Goal: Transaction & Acquisition: Purchase product/service

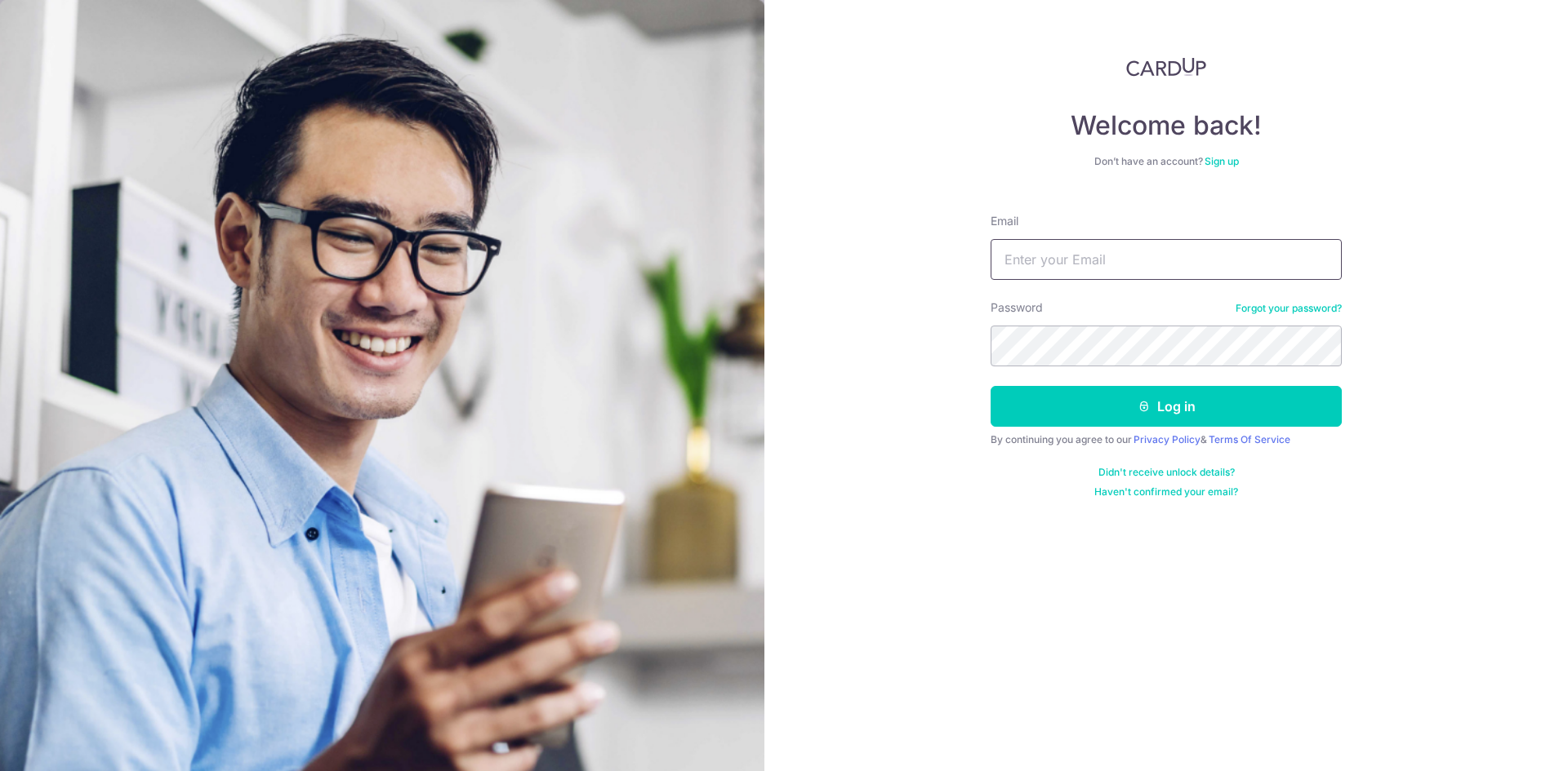
click at [1090, 245] on input "Email" at bounding box center [1166, 260] width 351 height 41
type input "[EMAIL_ADDRESS][DOMAIN_NAME]"
click at [990, 386] on button "Log in" at bounding box center [1166, 407] width 351 height 41
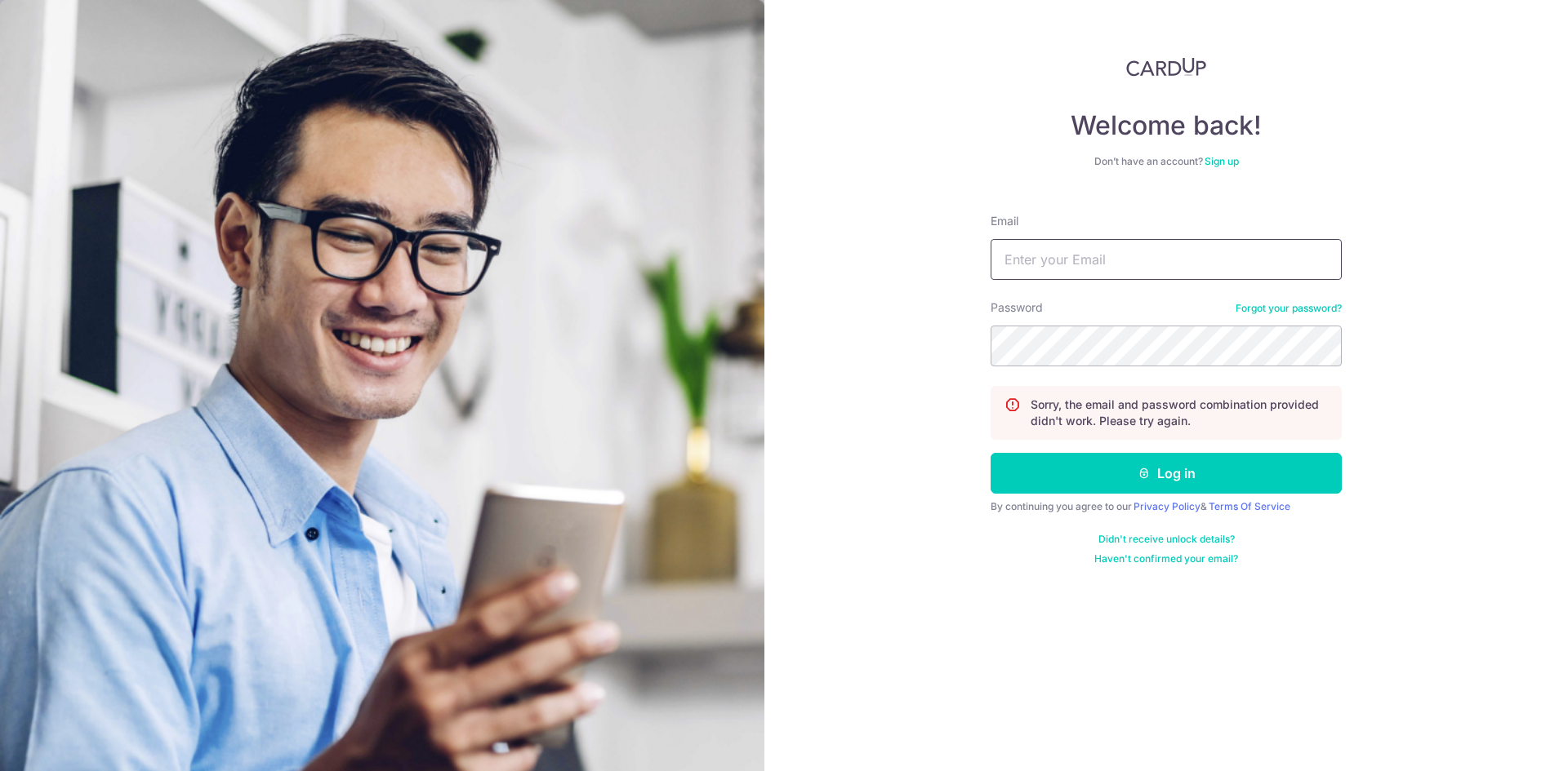
click at [1195, 276] on input "Email" at bounding box center [1166, 260] width 351 height 41
type input "jarrelltan@hotmail.com"
click at [990, 453] on button "Log in" at bounding box center [1166, 474] width 351 height 41
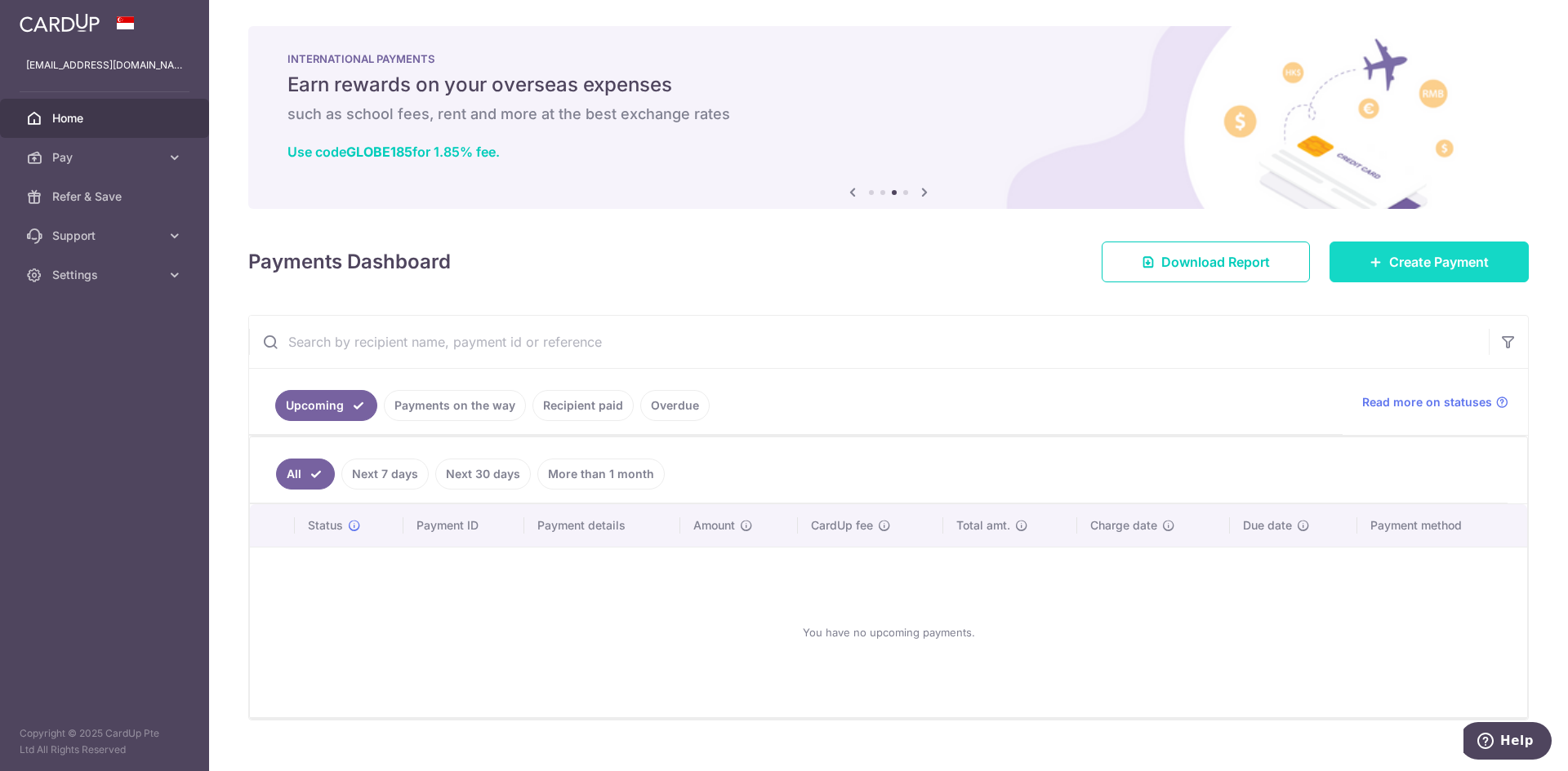
click at [1409, 259] on span "Create Payment" at bounding box center [1438, 262] width 100 height 19
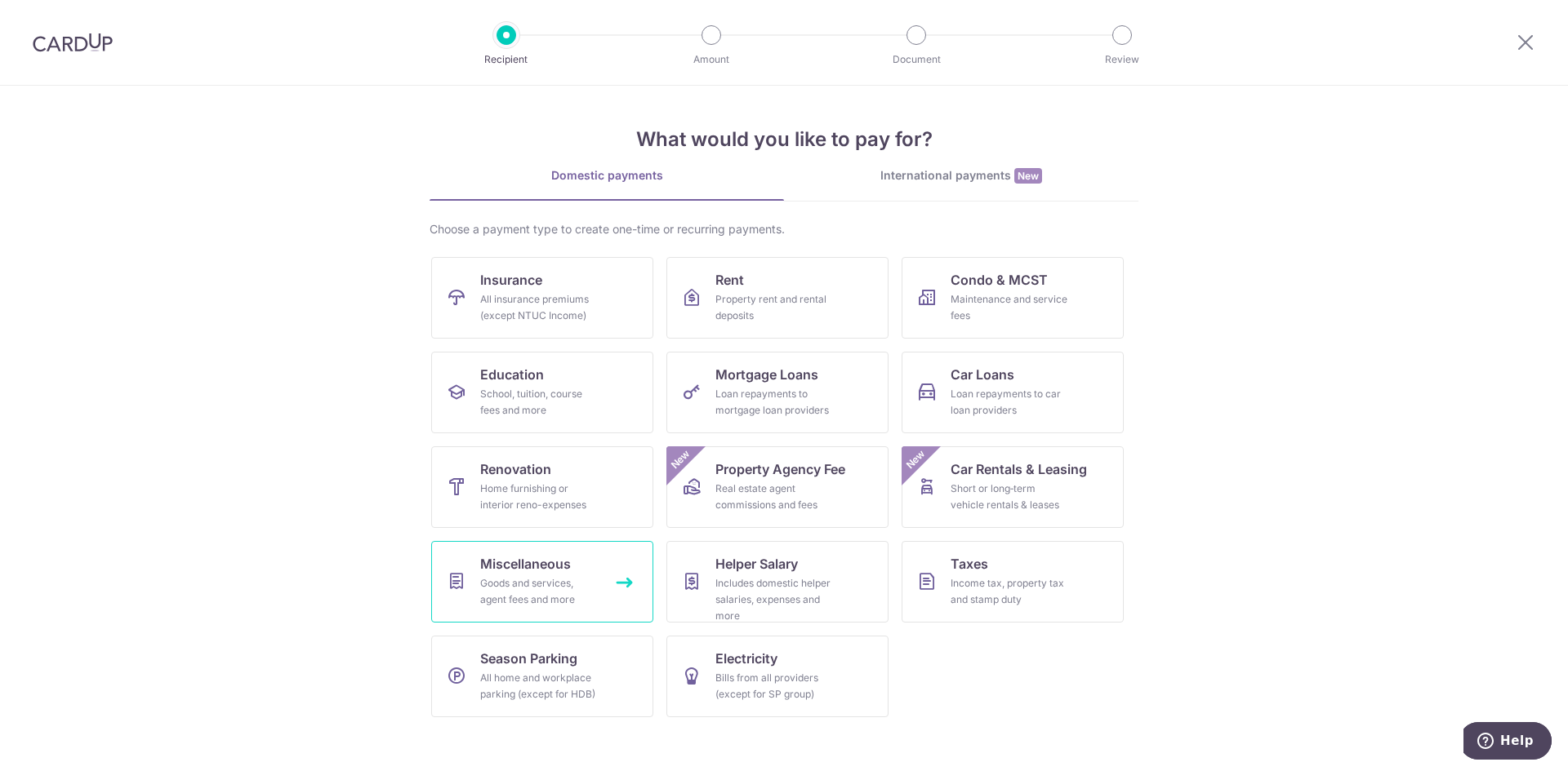
click at [612, 568] on link "Miscellaneous Goods and services, agent fees and more" at bounding box center [542, 582] width 222 height 81
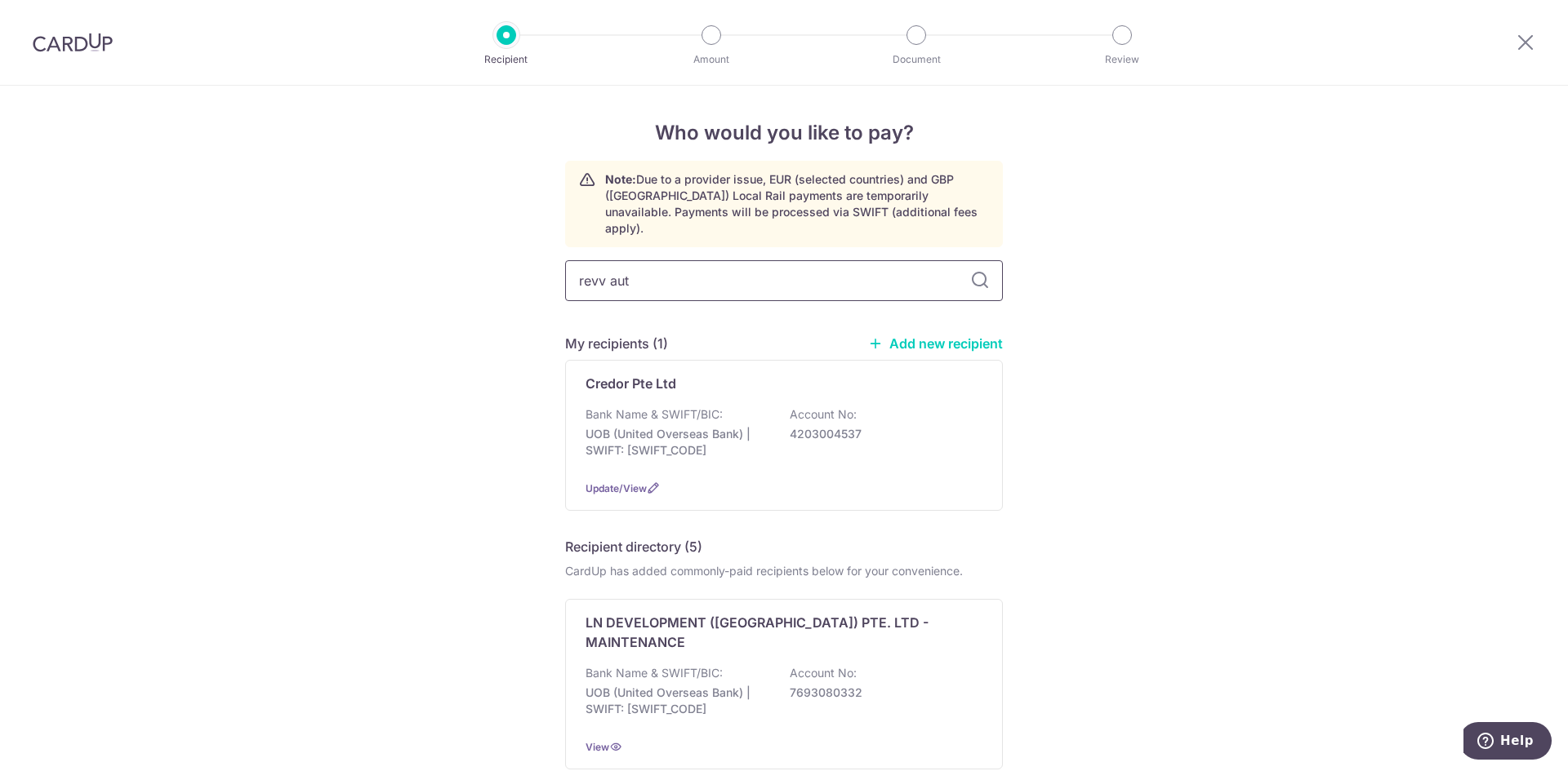
type input "revv auto"
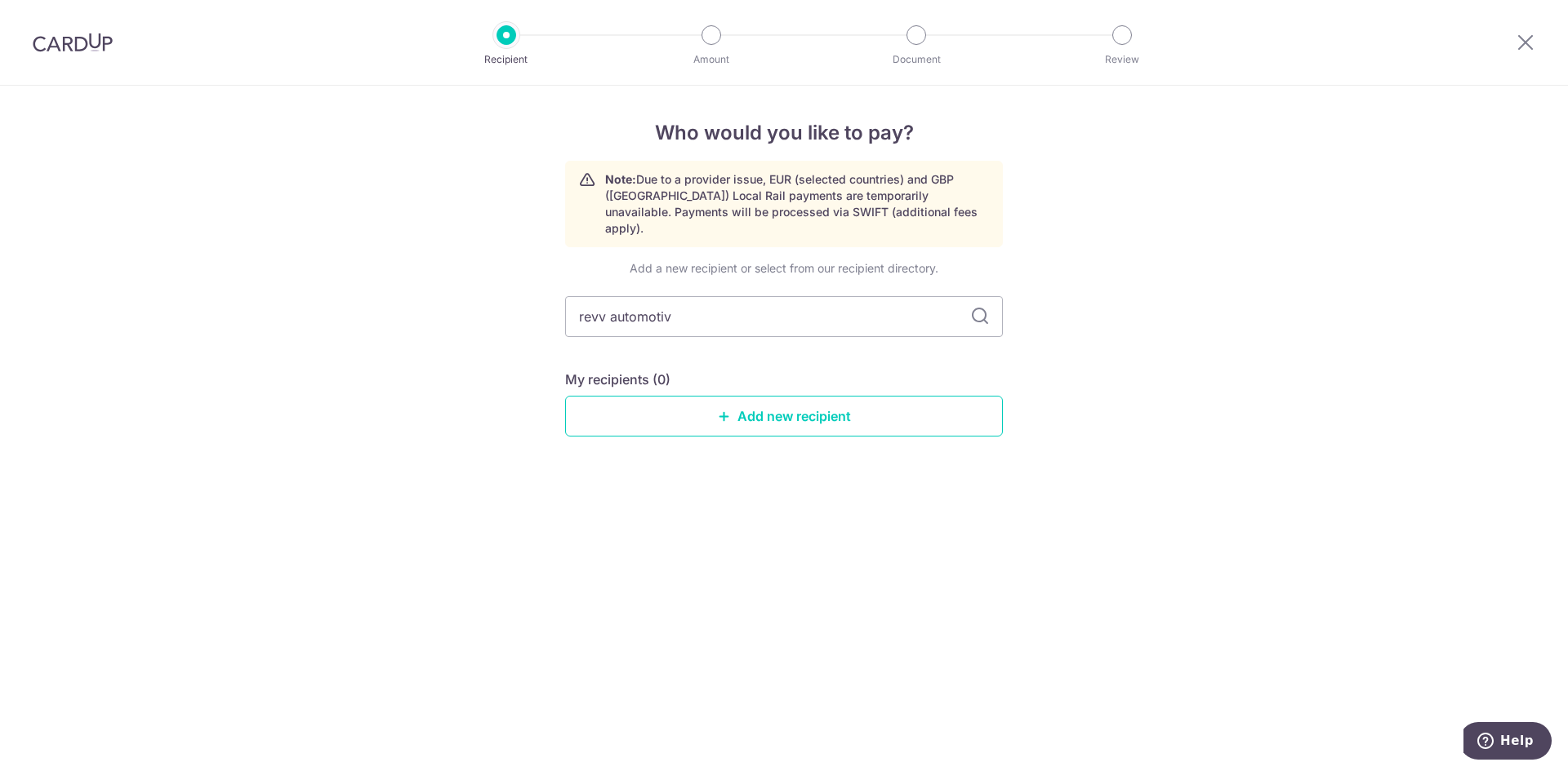
type input "revv automotive"
click at [841, 396] on link "Add new recipient" at bounding box center [784, 416] width 438 height 41
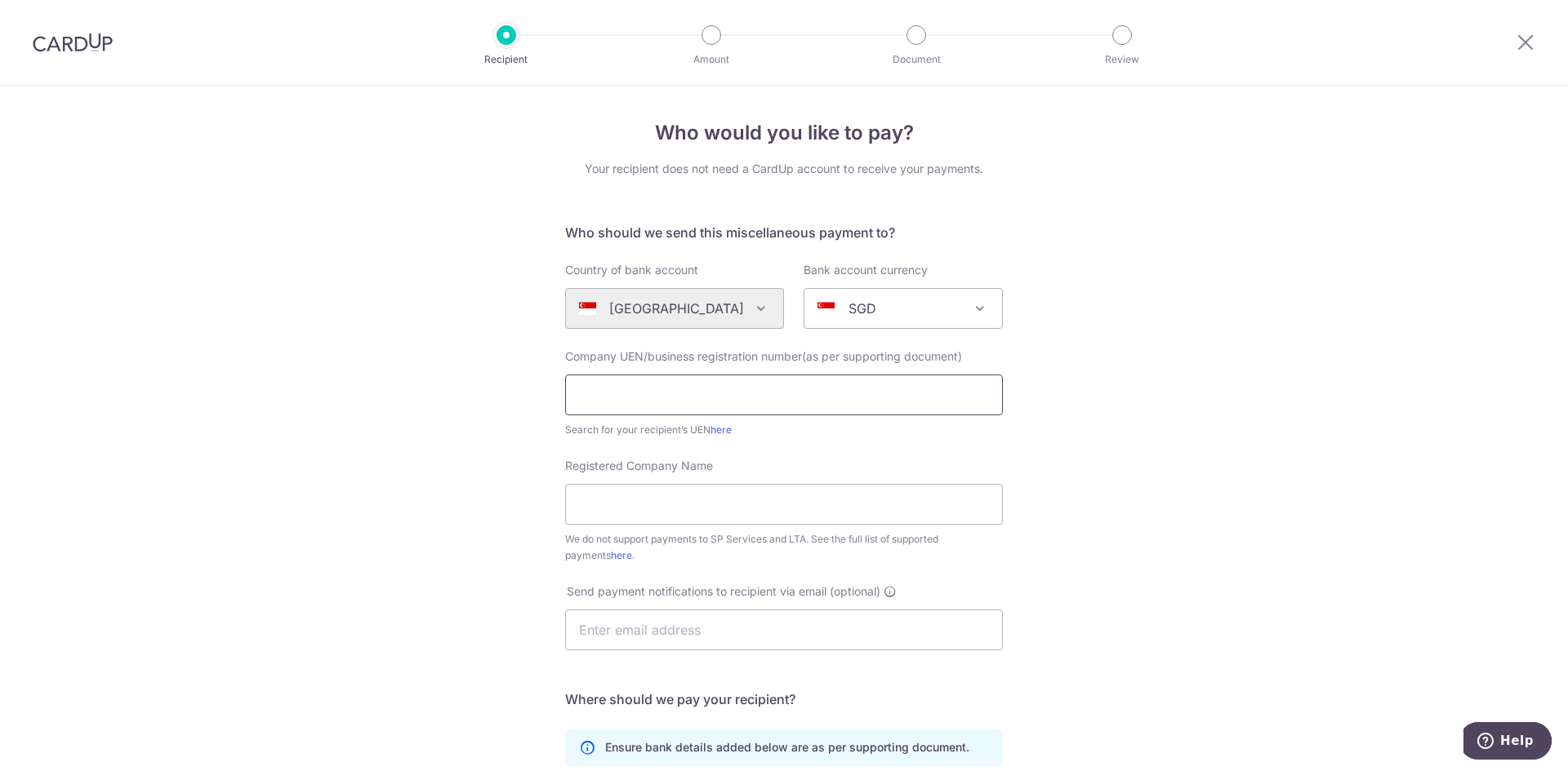
click at [780, 409] on input "text" at bounding box center [784, 395] width 438 height 41
click at [718, 427] on link "here" at bounding box center [721, 429] width 21 height 13
click at [690, 386] on input "text" at bounding box center [784, 395] width 438 height 41
type input "201601021W"
click at [1096, 457] on div "Who would you like to pay? Your recipient does not need a CardUp account to rec…" at bounding box center [784, 591] width 1568 height 1012
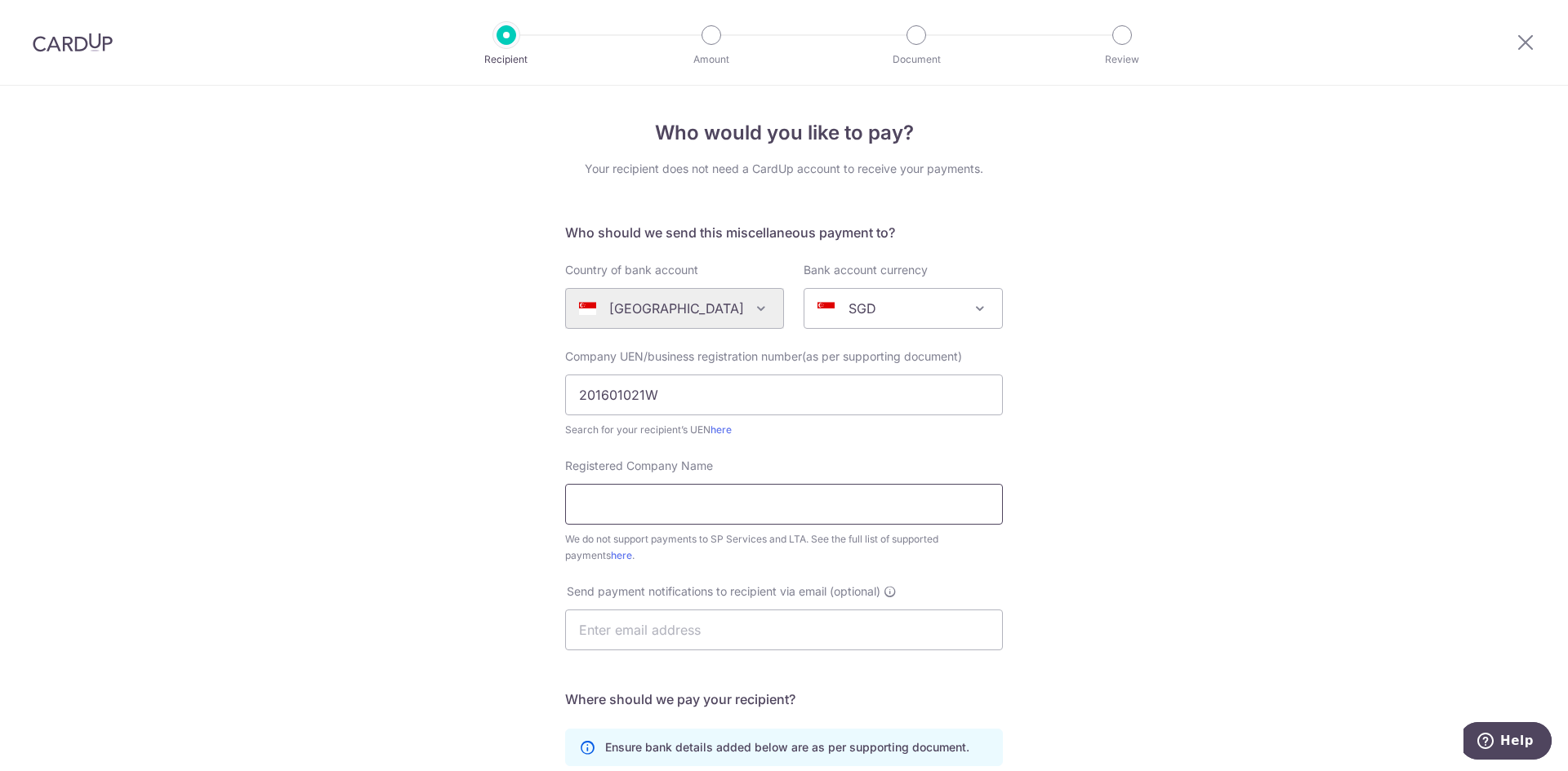
click at [631, 498] on input "Registered Company Name" at bounding box center [784, 505] width 438 height 41
click at [611, 557] on link "here" at bounding box center [621, 555] width 21 height 13
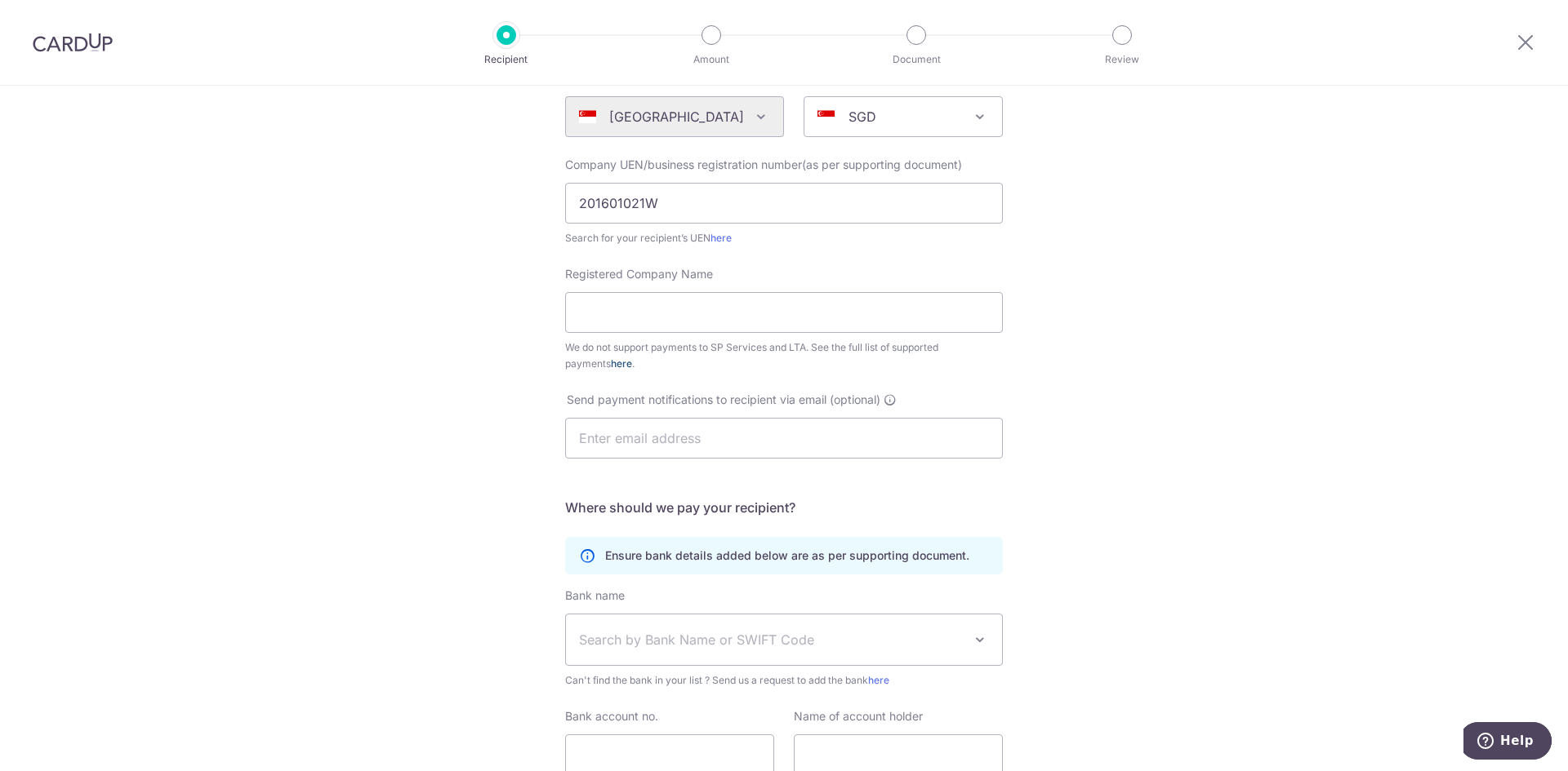
scroll to position [164, 0]
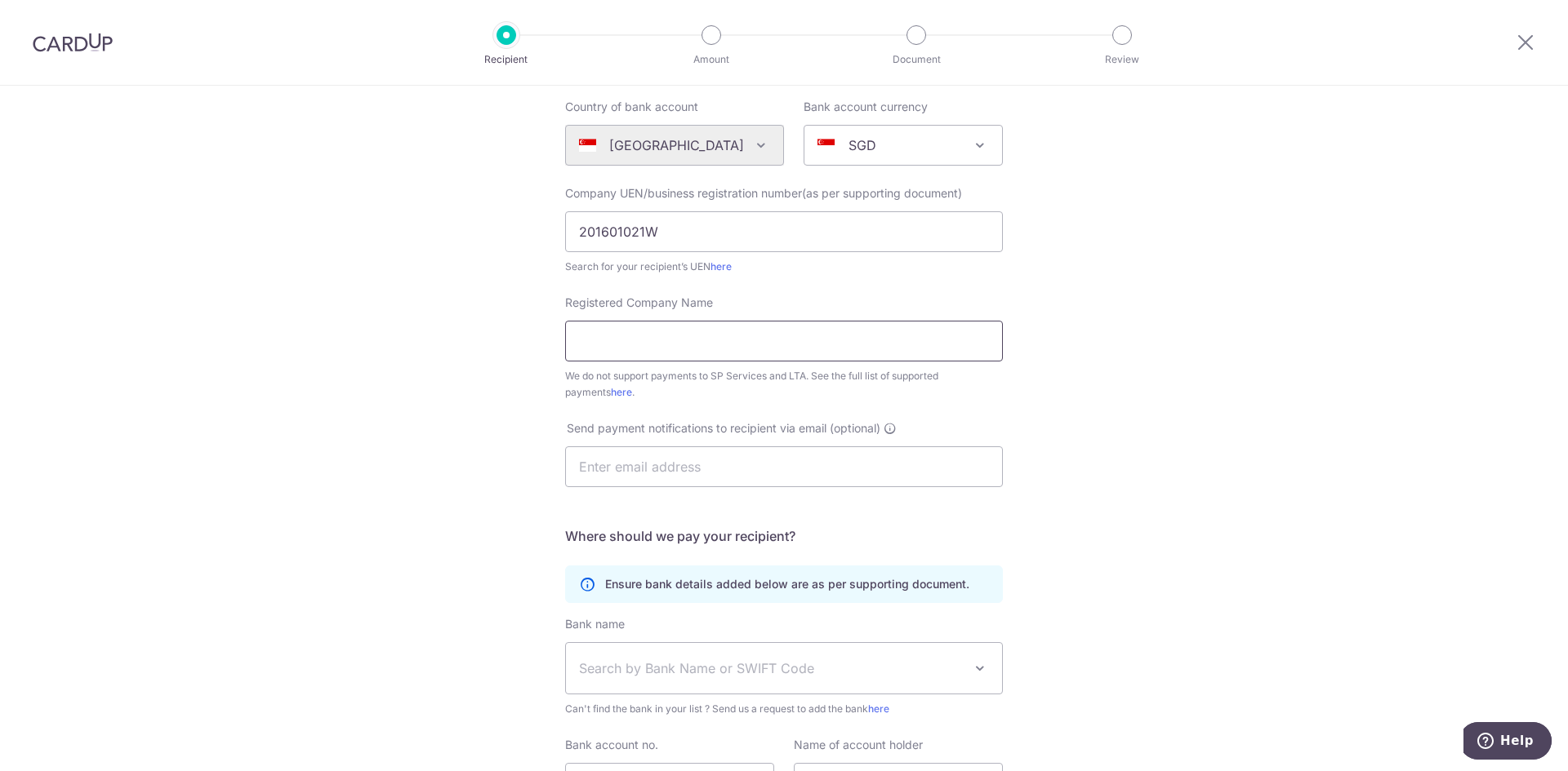
click at [614, 352] on input "Registered Company Name" at bounding box center [784, 341] width 438 height 41
type input "Revv Automotive Private Limited"
click at [725, 469] on input "text" at bounding box center [784, 467] width 438 height 41
click at [817, 468] on input "text" at bounding box center [784, 467] width 438 height 41
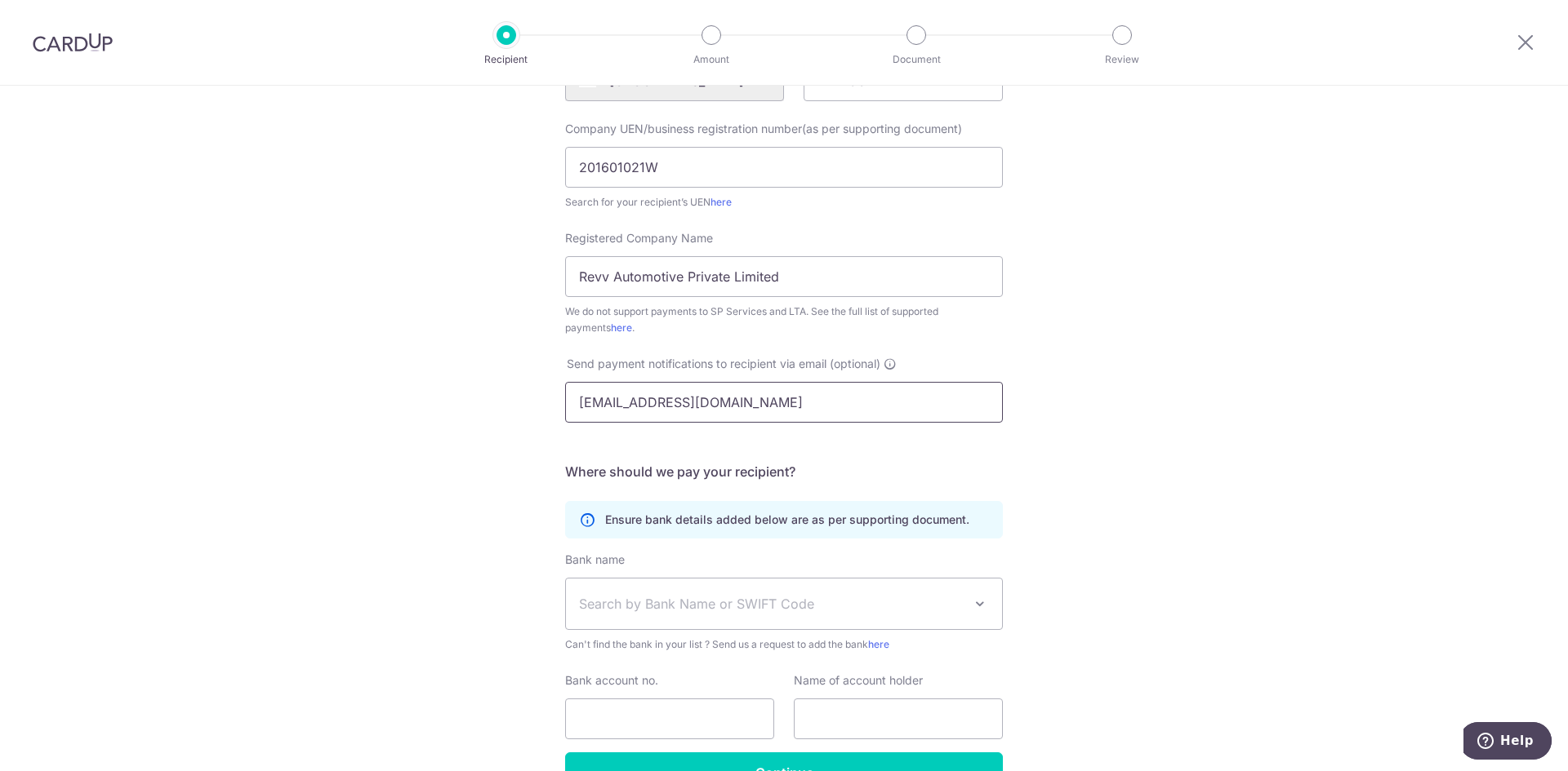
scroll to position [326, 0]
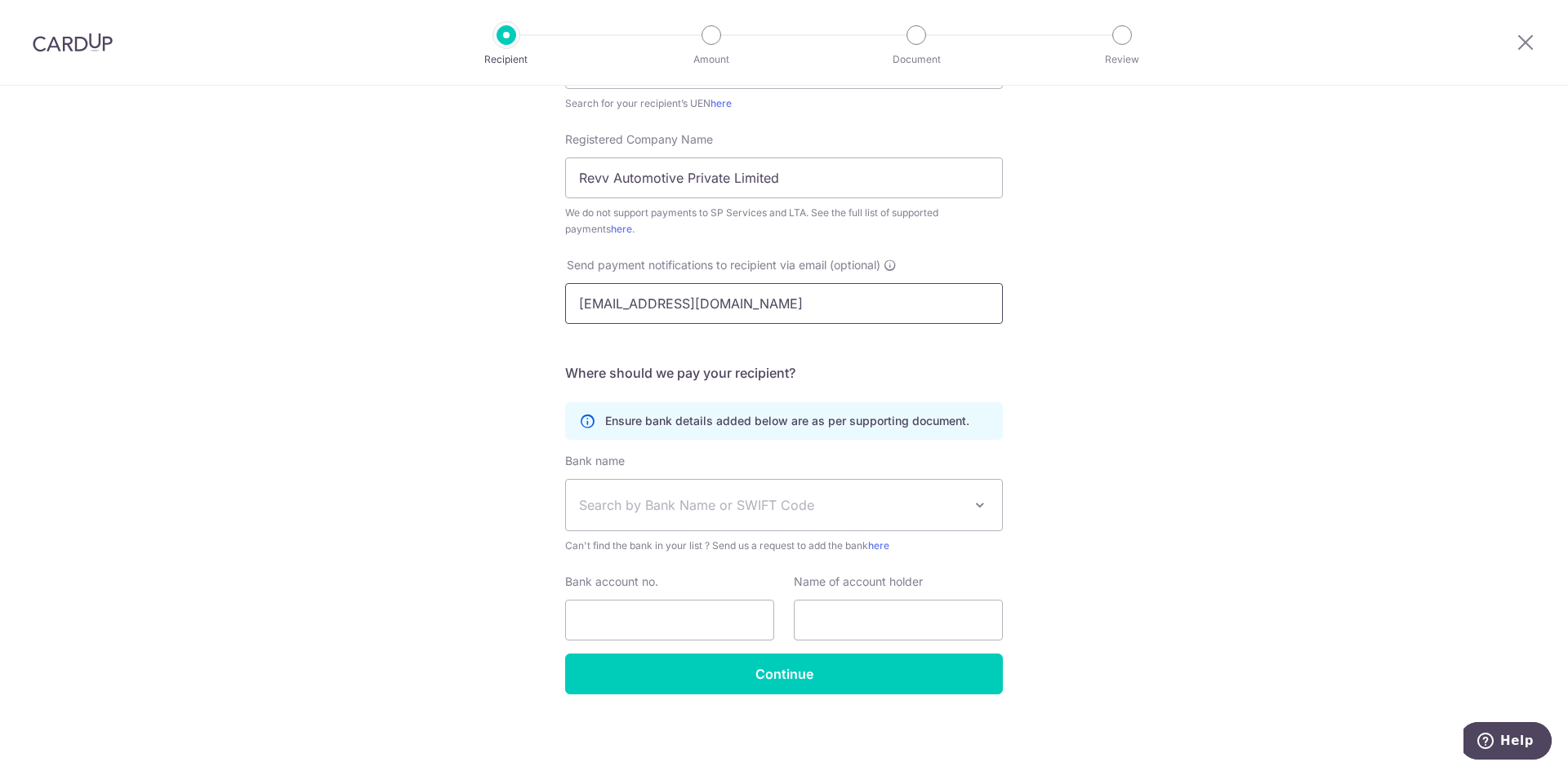
type input "jarrelltan@hotmail.com"
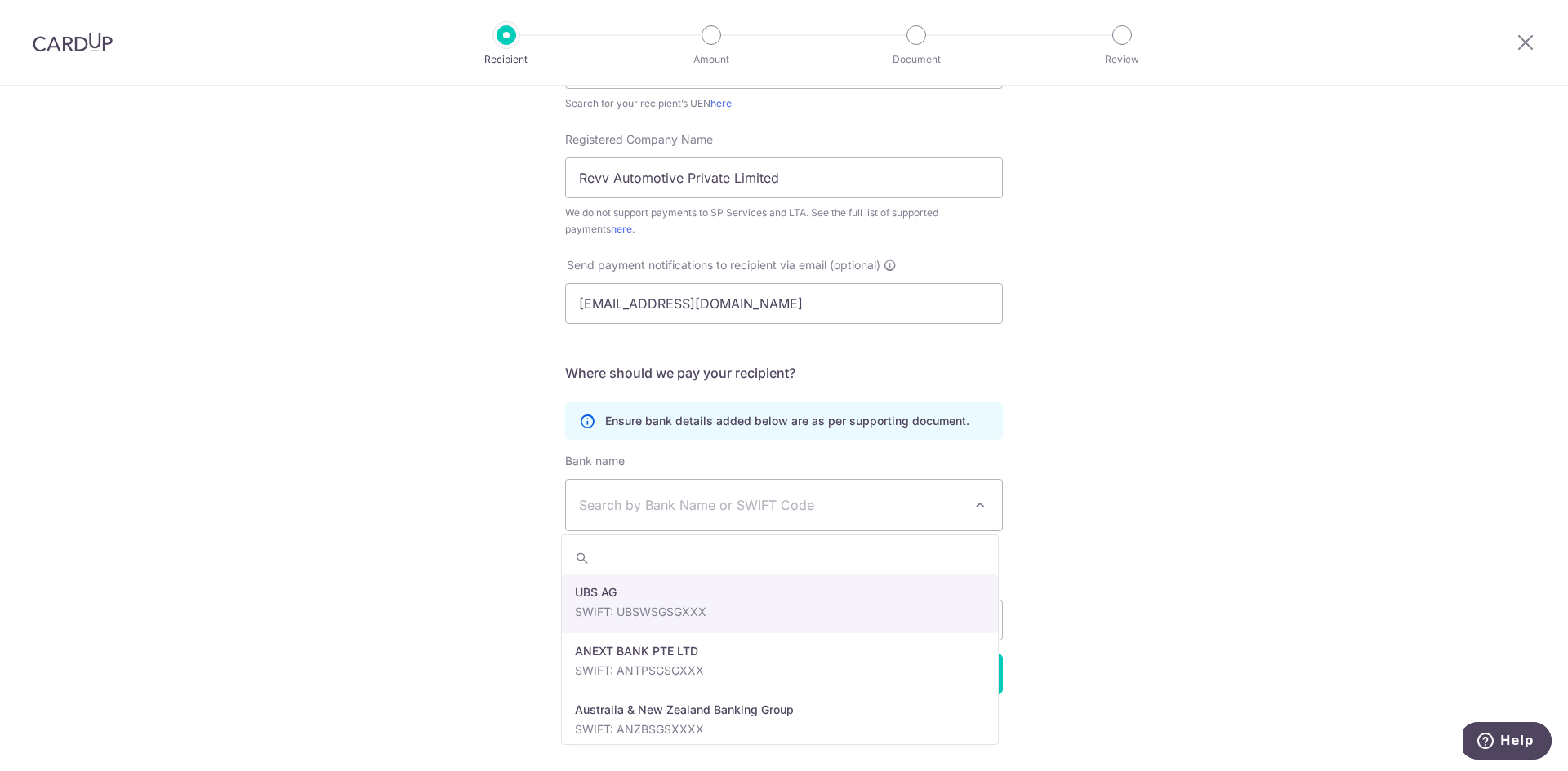
click at [827, 503] on span "Search by Bank Name or SWIFT Code" at bounding box center [770, 505] width 384 height 19
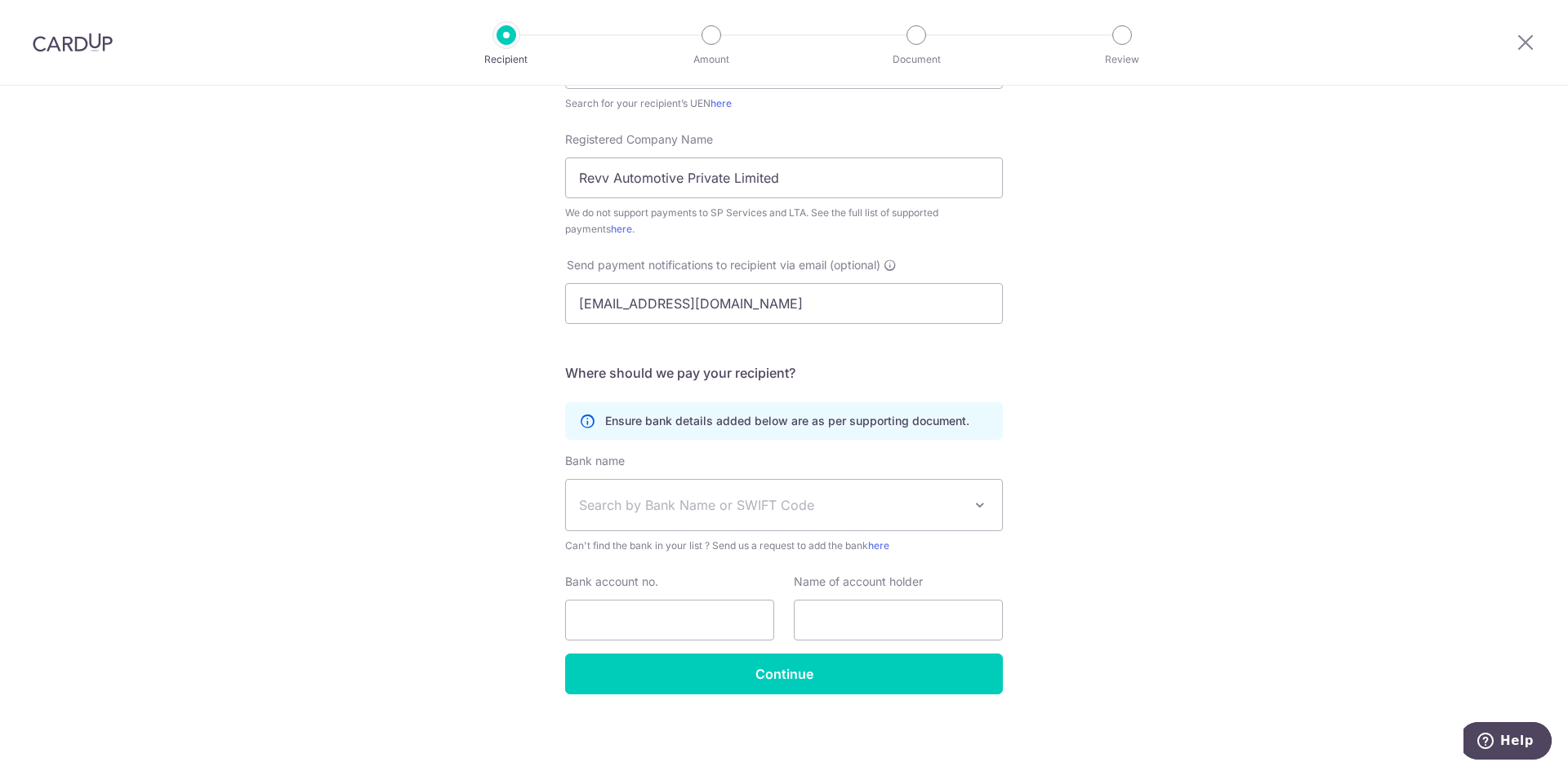
click at [719, 498] on span "Search by Bank Name or SWIFT Code" at bounding box center [770, 505] width 384 height 19
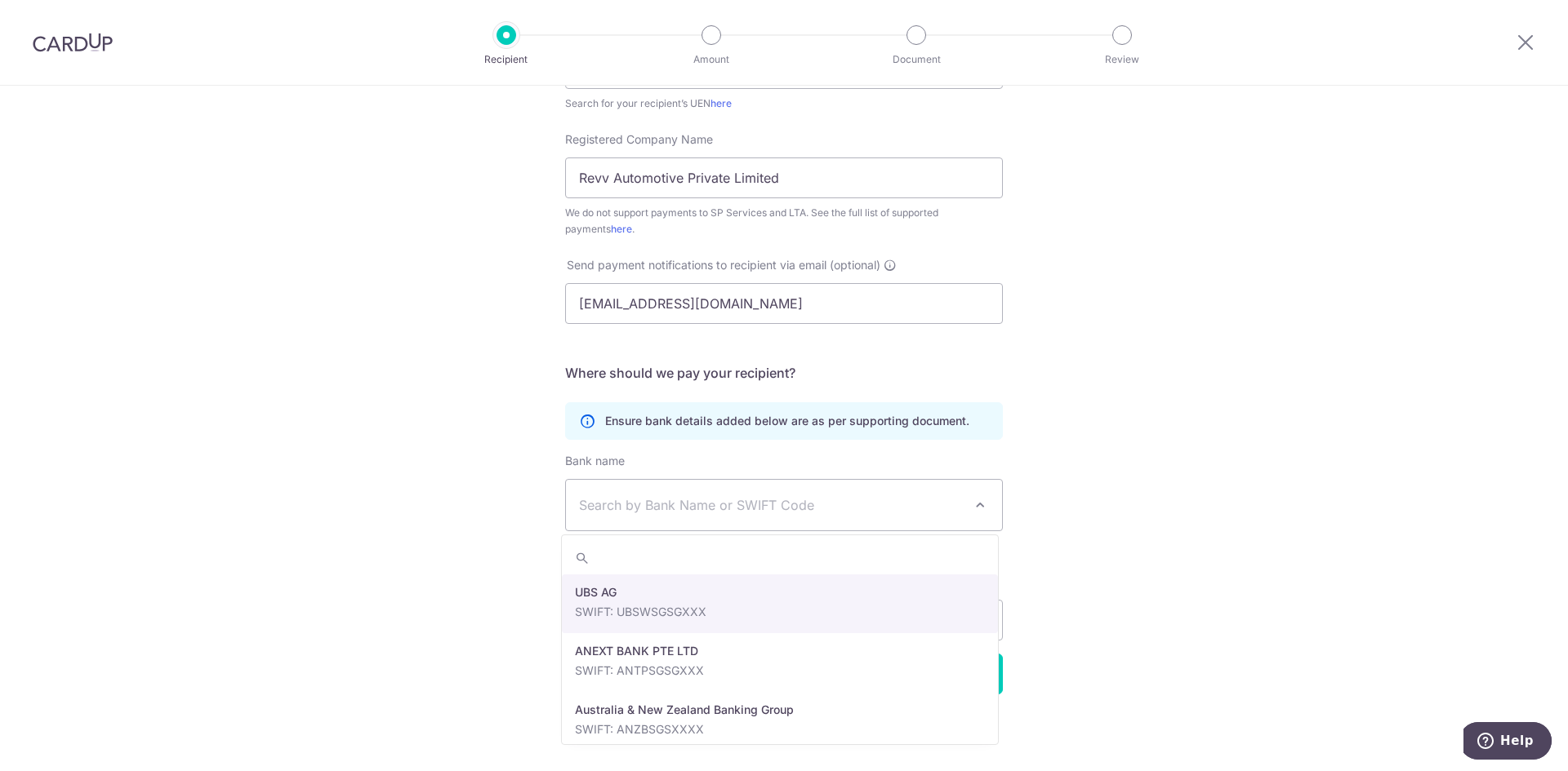
click at [718, 498] on span "Search by Bank Name or SWIFT Code" at bounding box center [770, 505] width 384 height 19
type input "mayba"
select select "10"
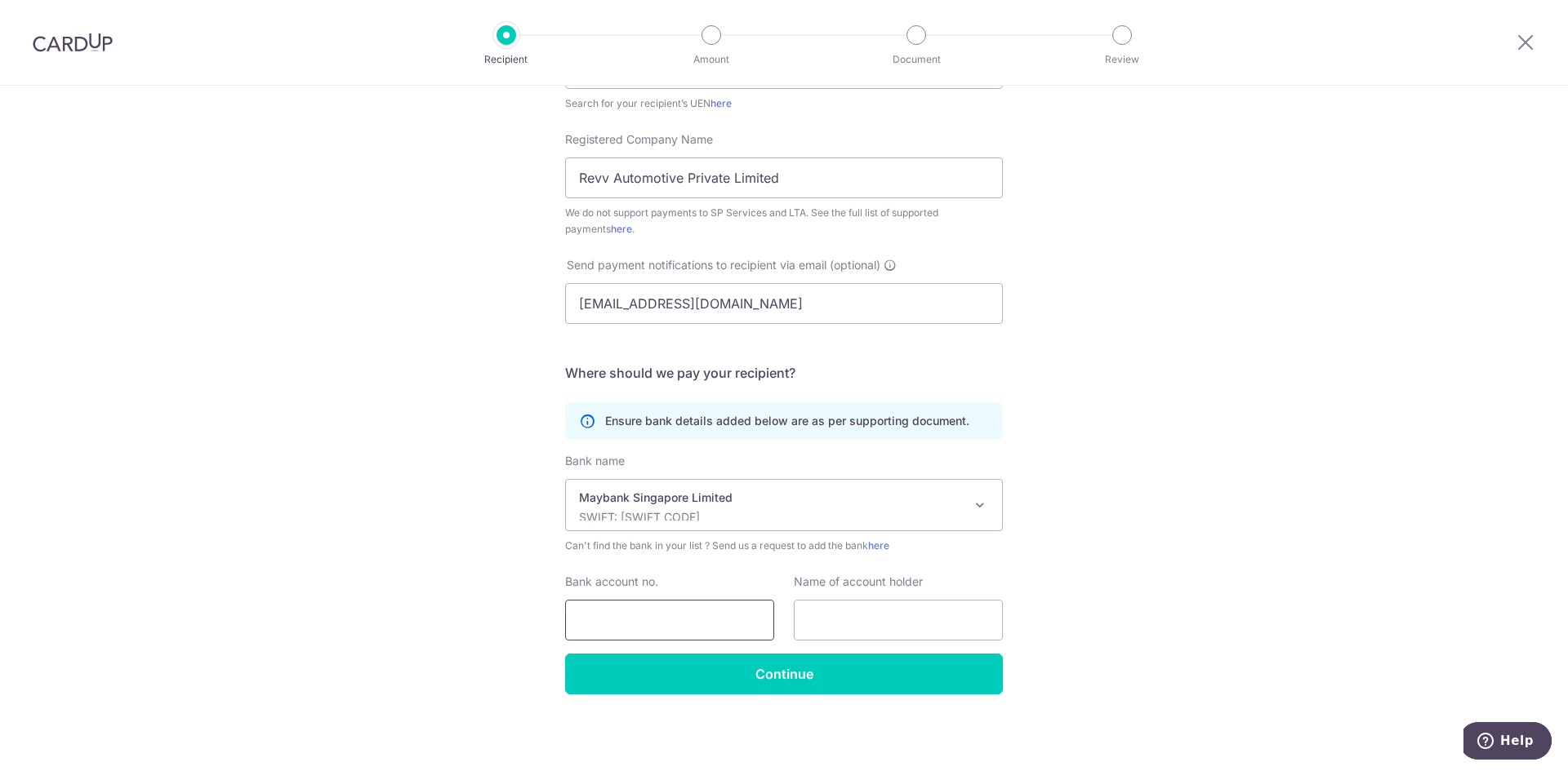
click at [652, 621] on input "Bank account no." at bounding box center [670, 620] width 209 height 41
click at [744, 519] on p "SWIFT: MBBESGS2XXX" at bounding box center [770, 517] width 384 height 16
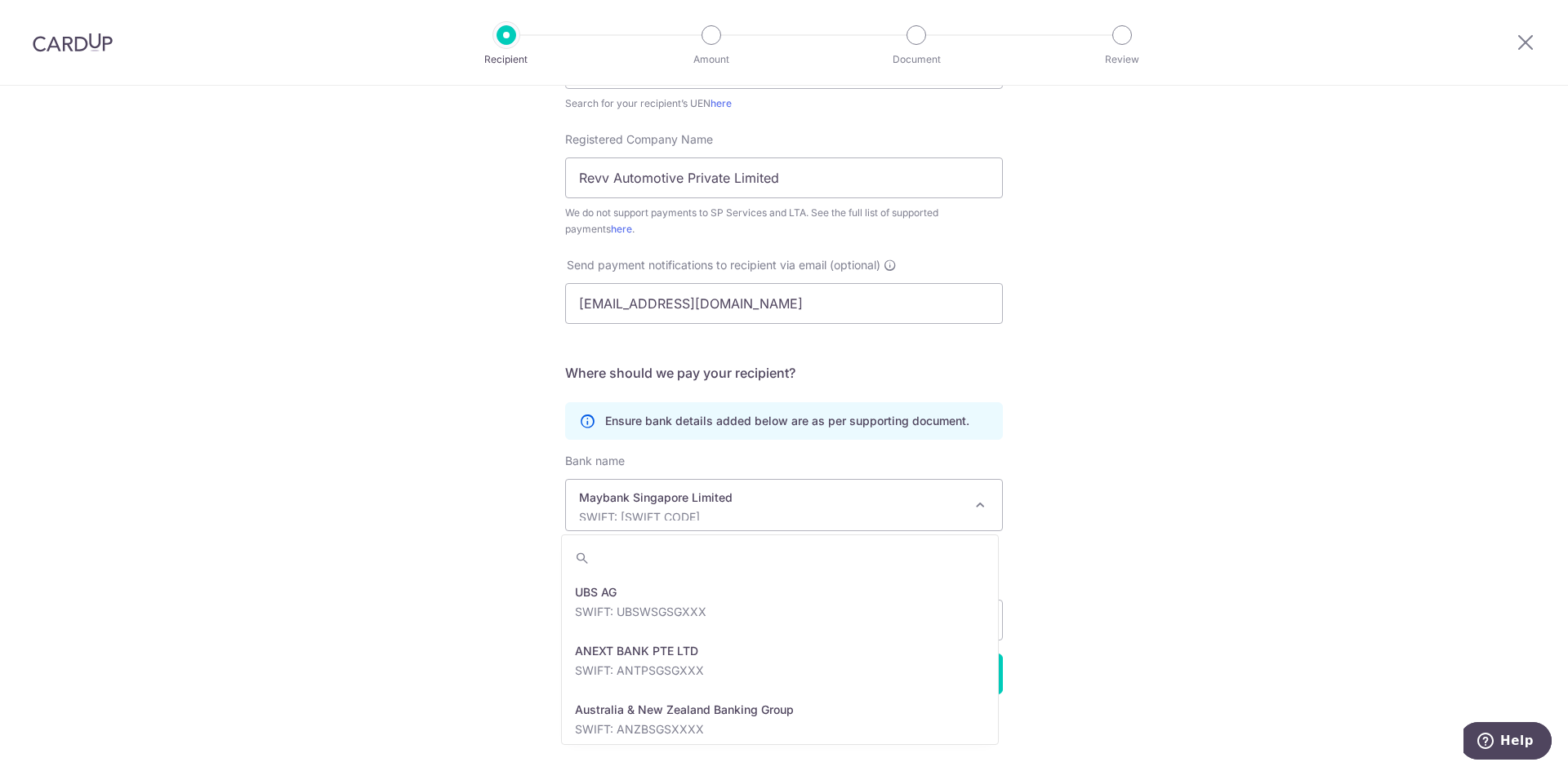
scroll to position [2350, 0]
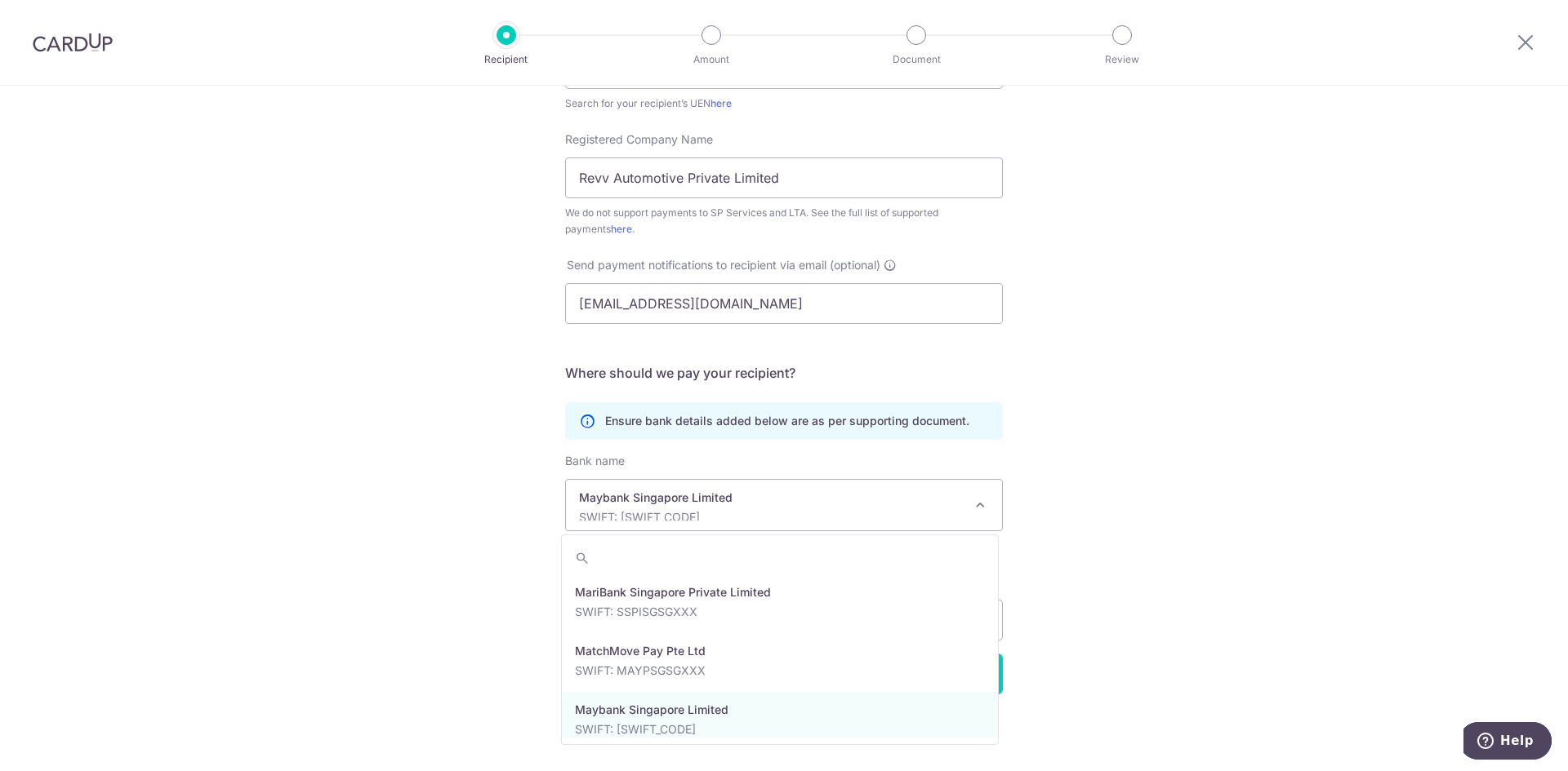
click at [1093, 550] on div "Who would you like to pay? Your recipient does not need a CardUp account to rec…" at bounding box center [784, 264] width 1568 height 1012
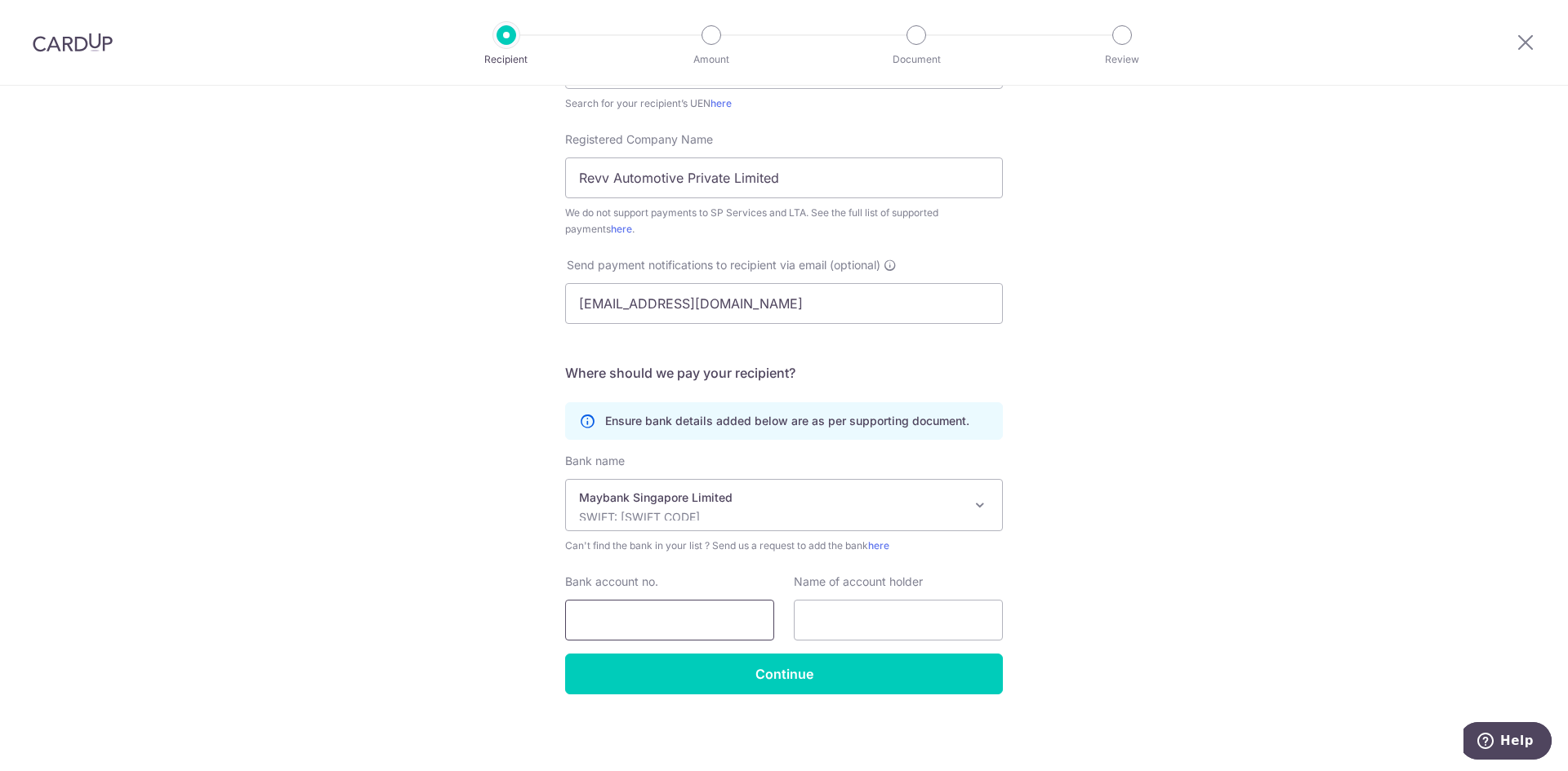
click at [643, 615] on input "Bank account no." at bounding box center [670, 620] width 209 height 41
type input "040-510-6869-8"
click at [904, 622] on input "text" at bounding box center [898, 620] width 209 height 41
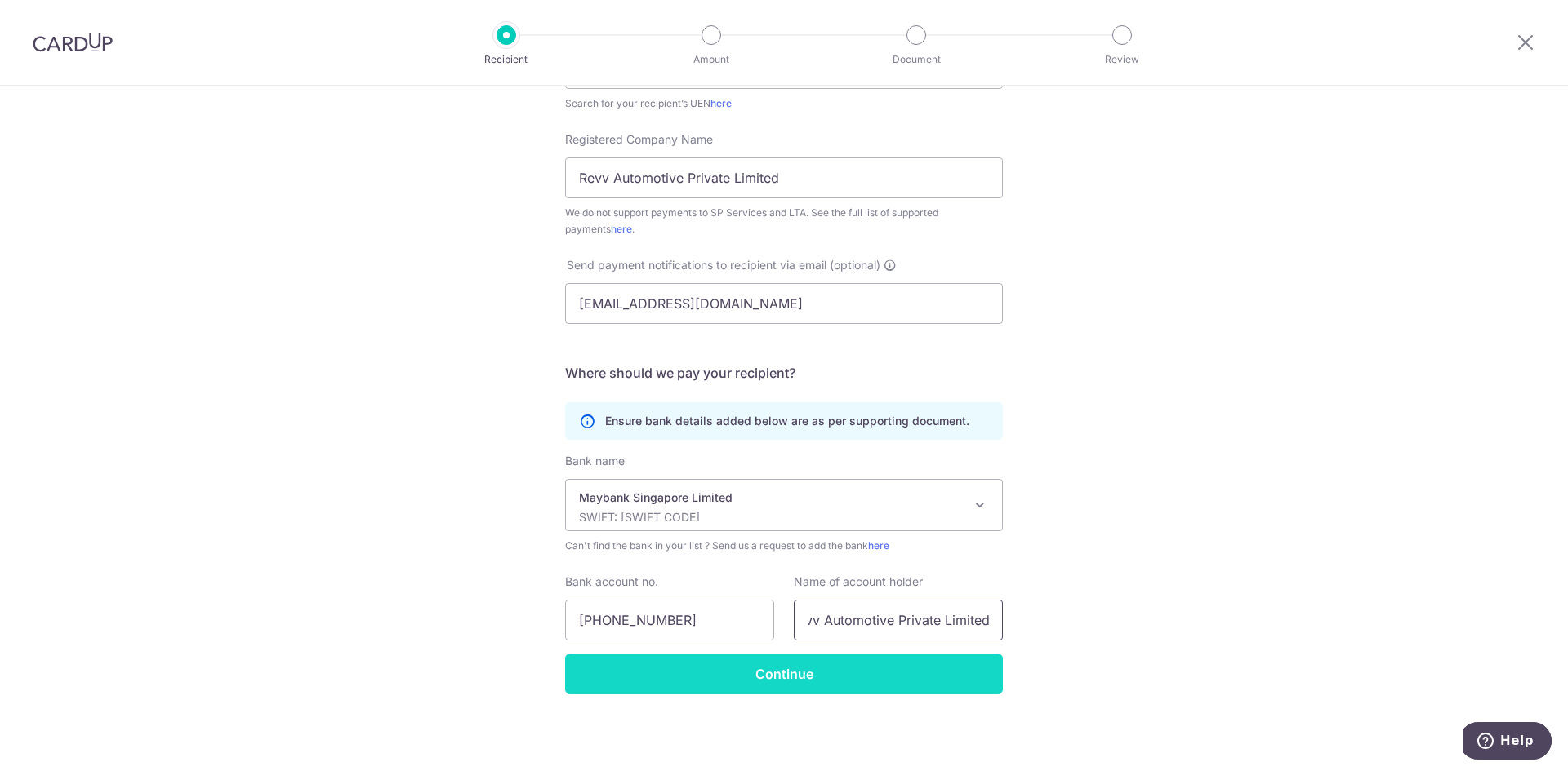
type input "Revv Automotive Private Limited"
click at [709, 667] on input "Continue" at bounding box center [784, 674] width 438 height 41
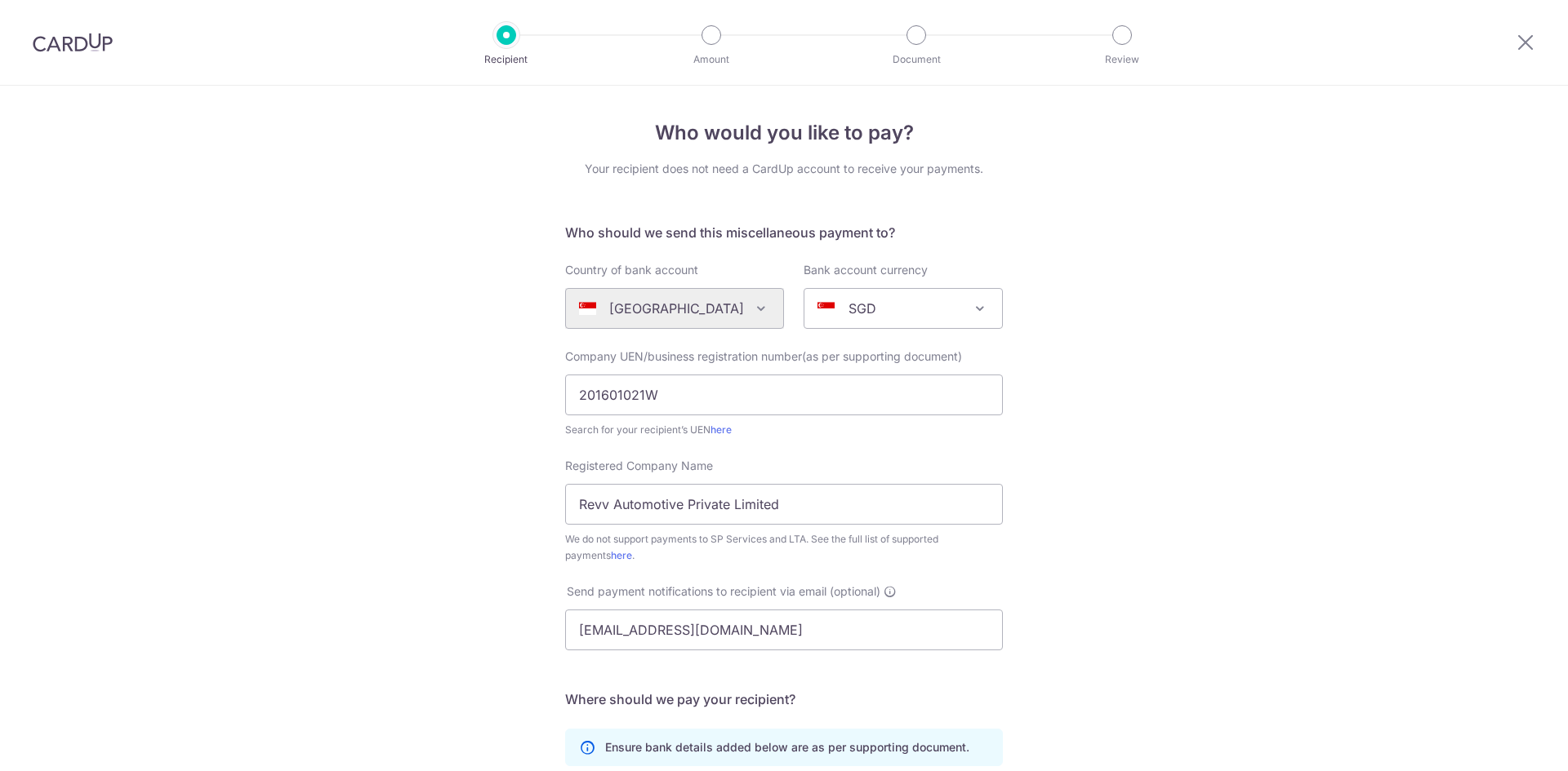
scroll to position [365, 0]
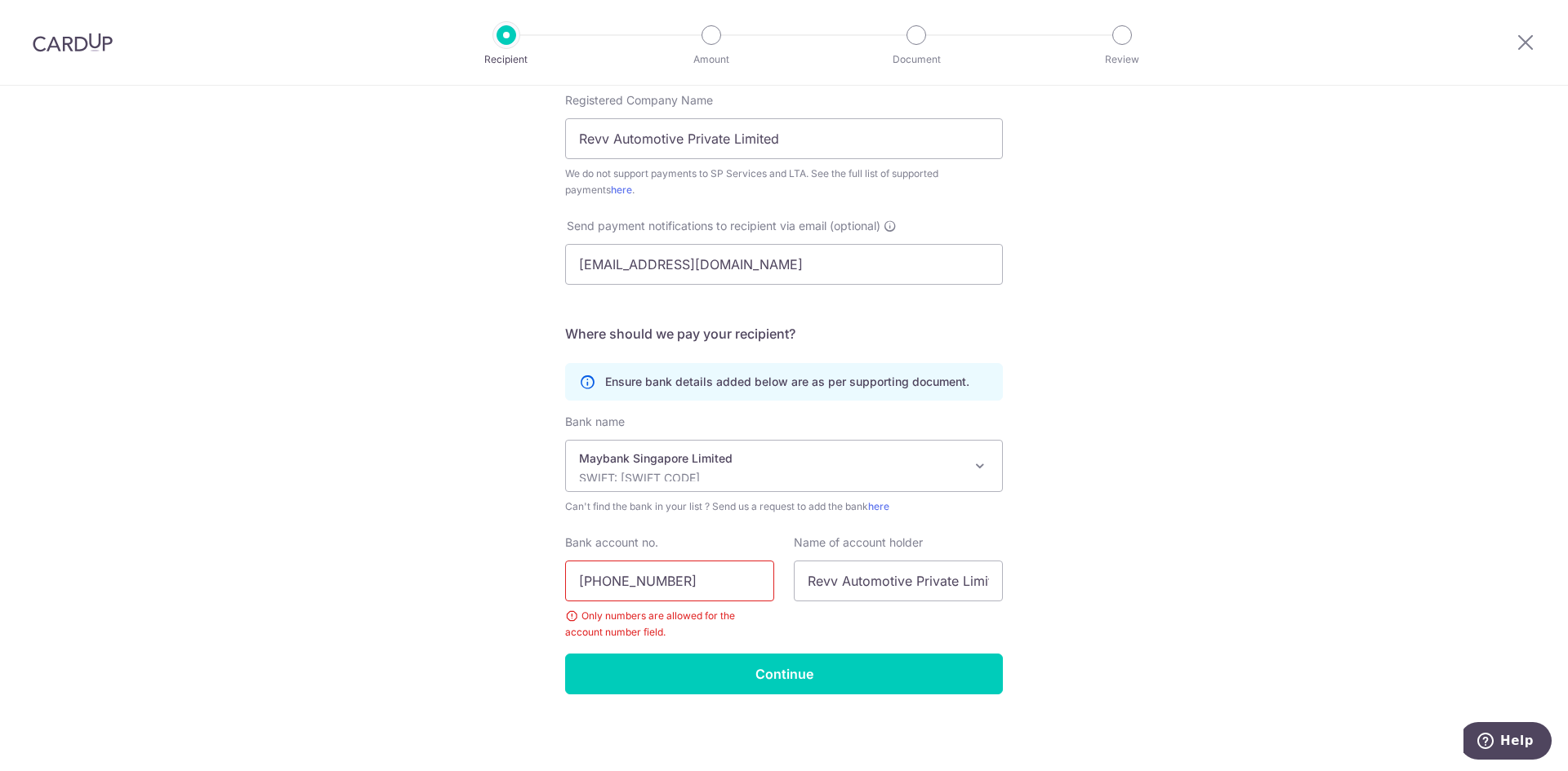
click at [605, 579] on input "040-510-6869-8" at bounding box center [670, 581] width 209 height 41
click at [628, 583] on input "040510-6869-8" at bounding box center [670, 581] width 209 height 41
click at [660, 582] on input "0405106869-8" at bounding box center [670, 581] width 209 height 41
type input "04051068698"
click at [1112, 520] on div "Who would you like to pay? Your recipient does not need a CardUp account to rec…" at bounding box center [784, 245] width 1568 height 1051
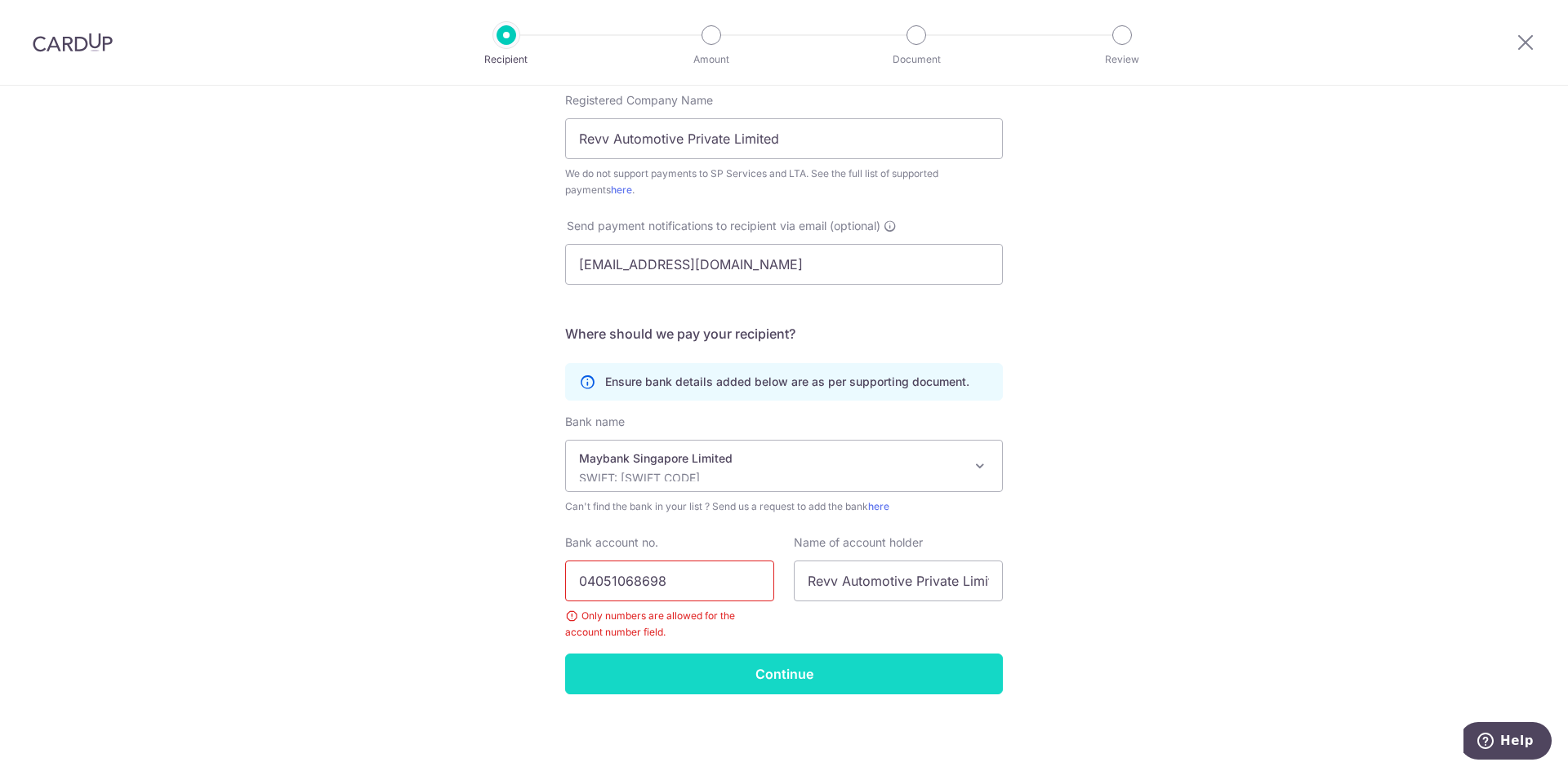
click at [851, 671] on input "Continue" at bounding box center [784, 674] width 438 height 41
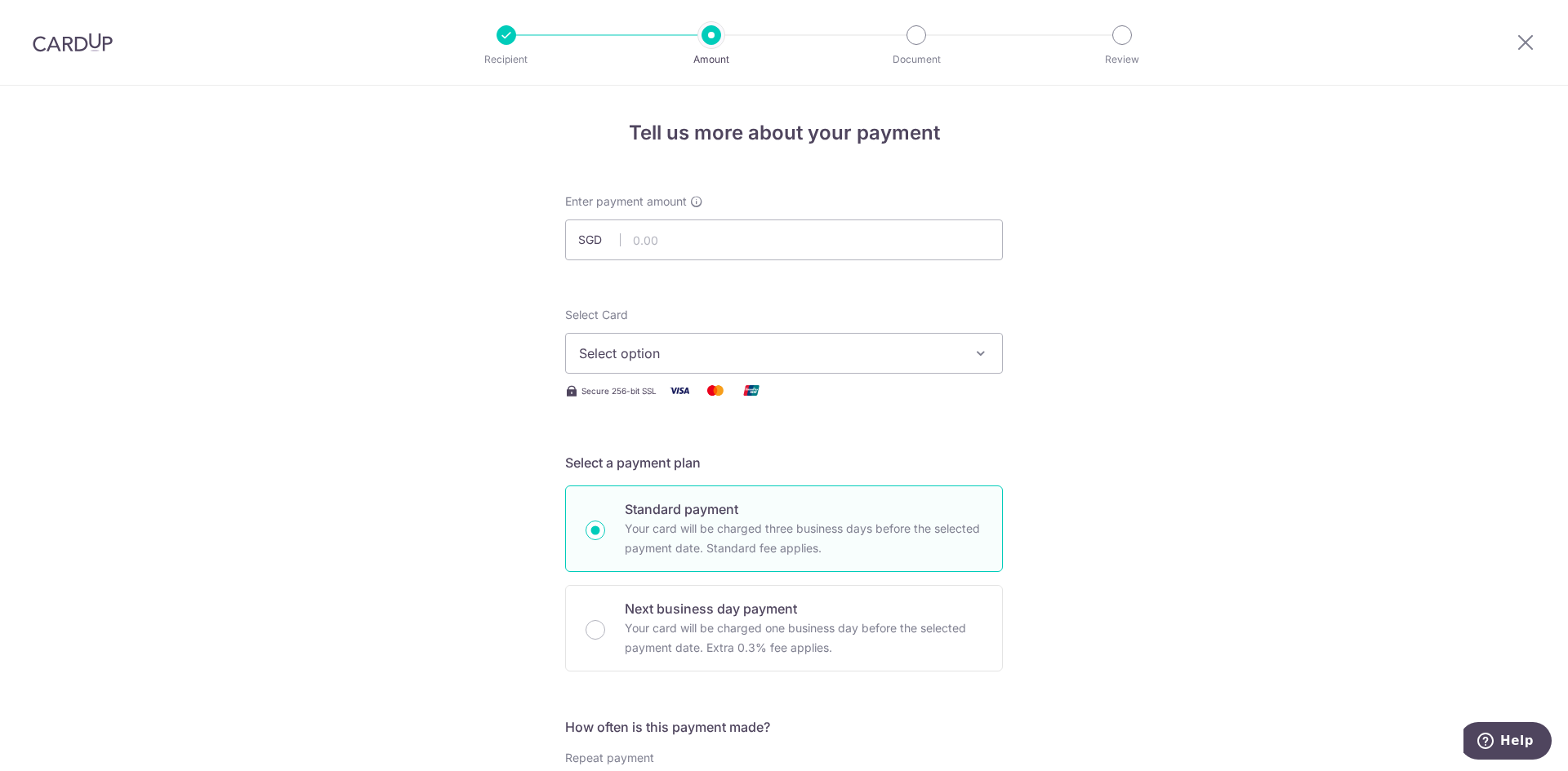
click at [950, 349] on span "Select option" at bounding box center [768, 354] width 381 height 19
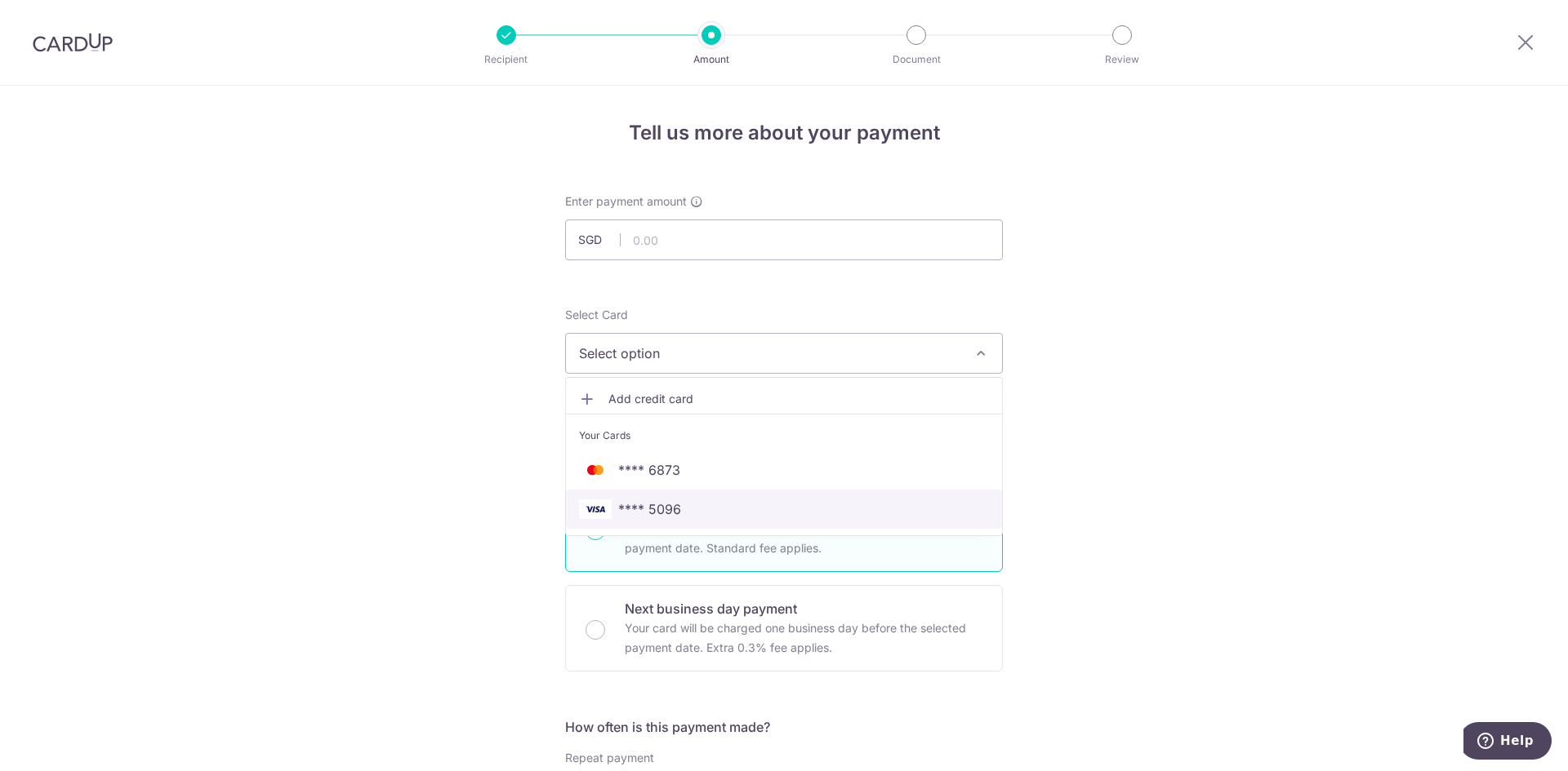
click at [806, 506] on span "**** 5096" at bounding box center [783, 509] width 410 height 19
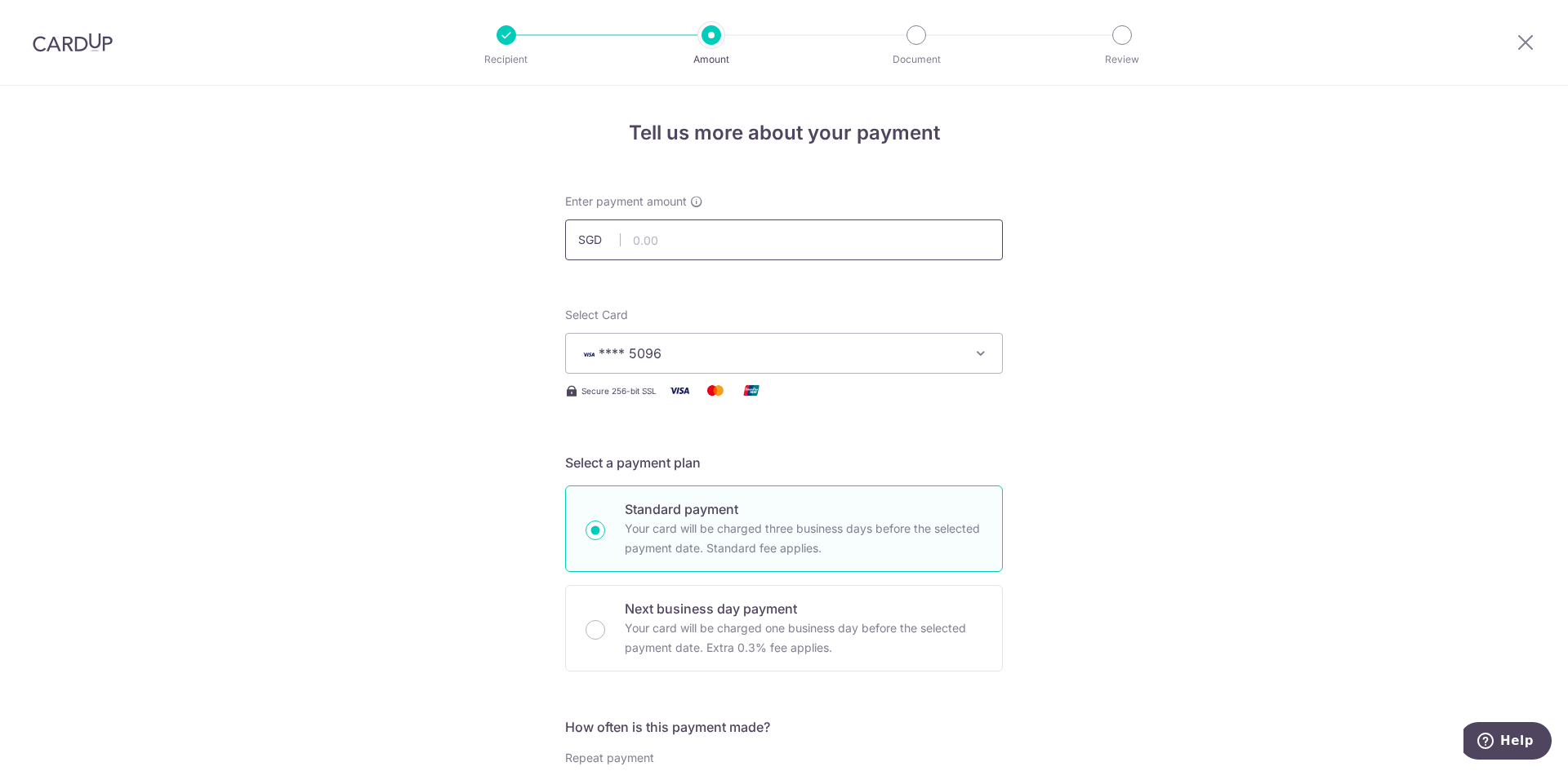
click at [758, 242] on input "text" at bounding box center [784, 240] width 438 height 41
type input "1,000.00"
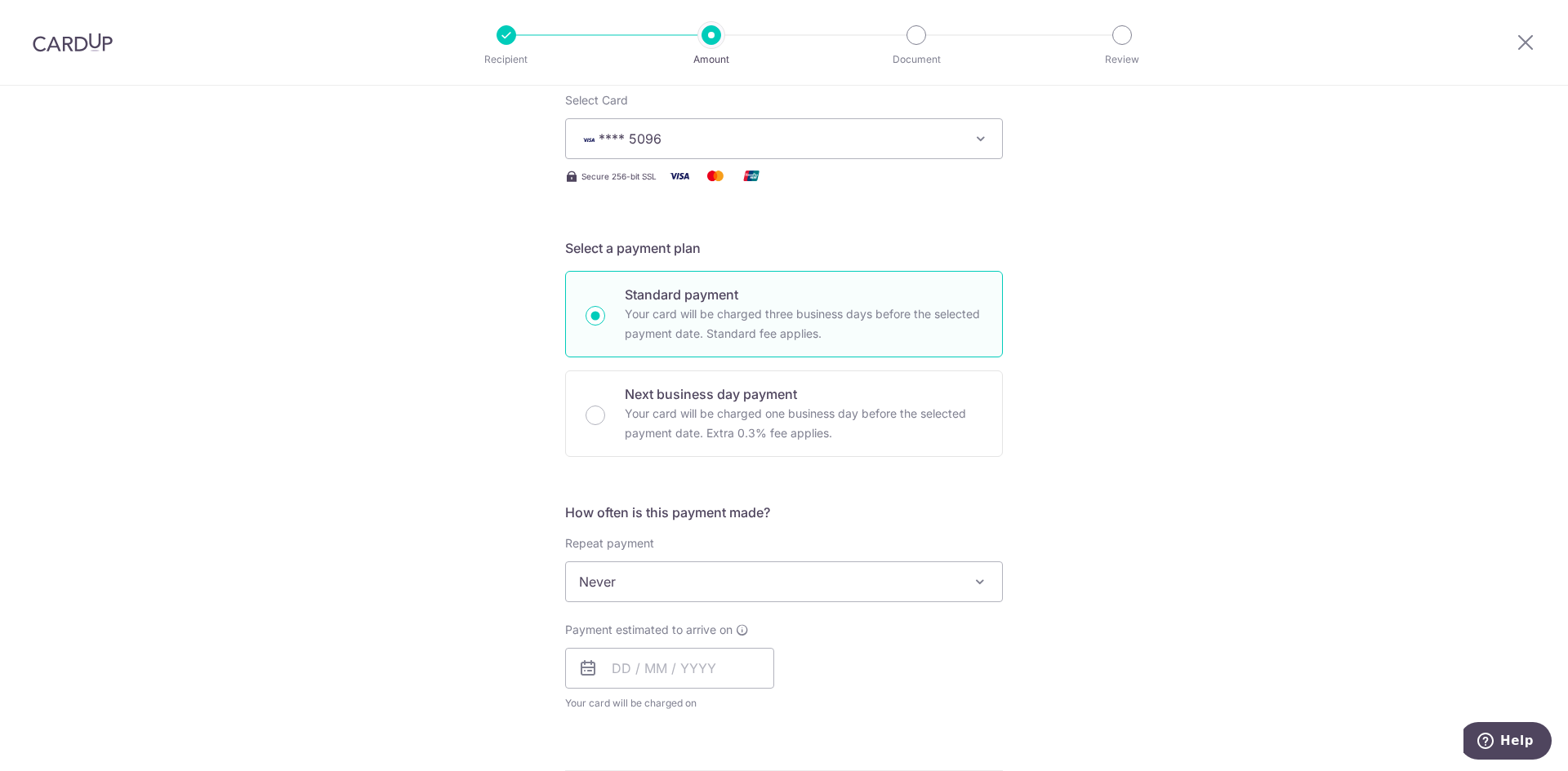
scroll to position [245, 0]
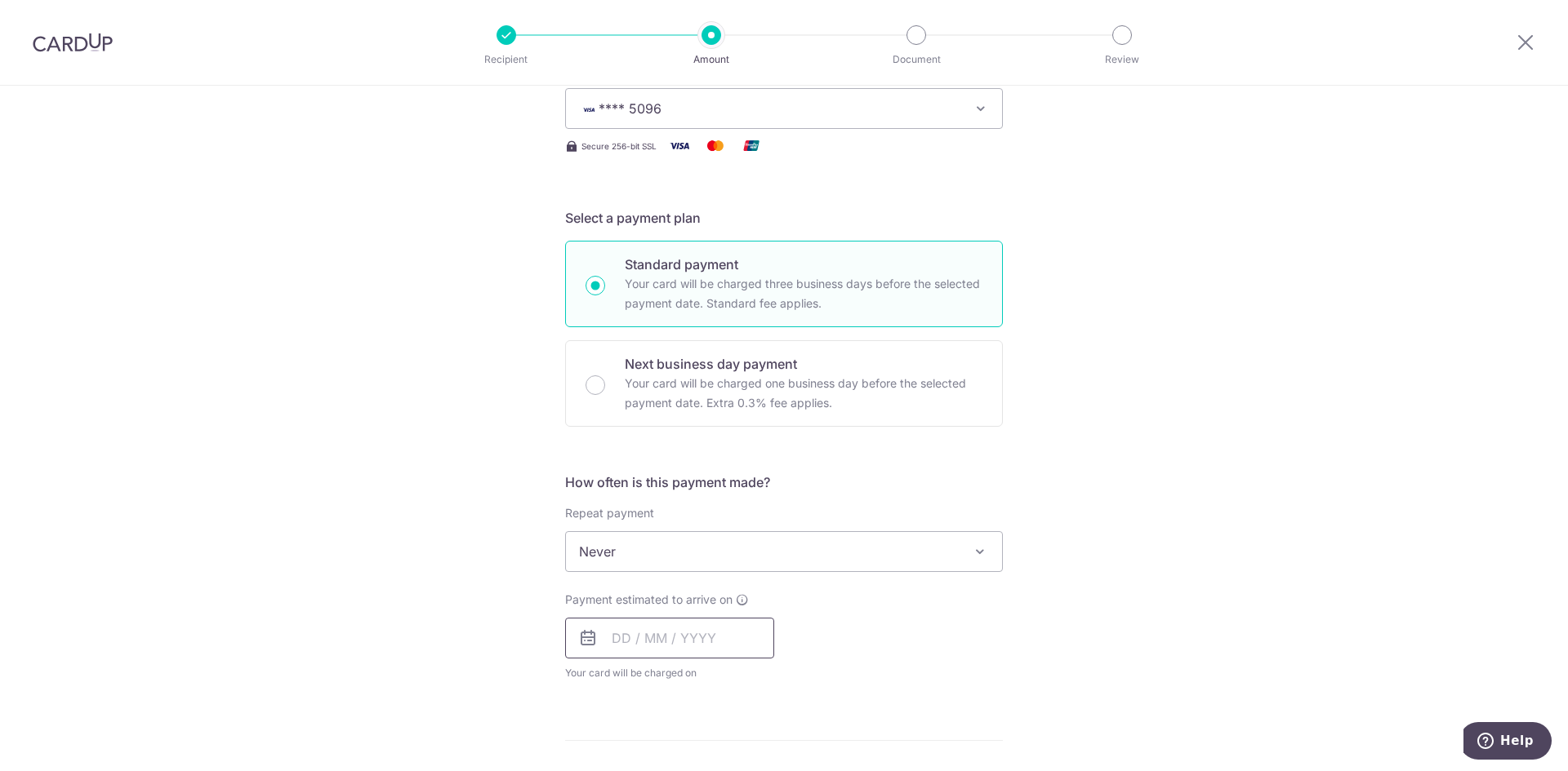
click at [678, 625] on input "text" at bounding box center [670, 638] width 209 height 41
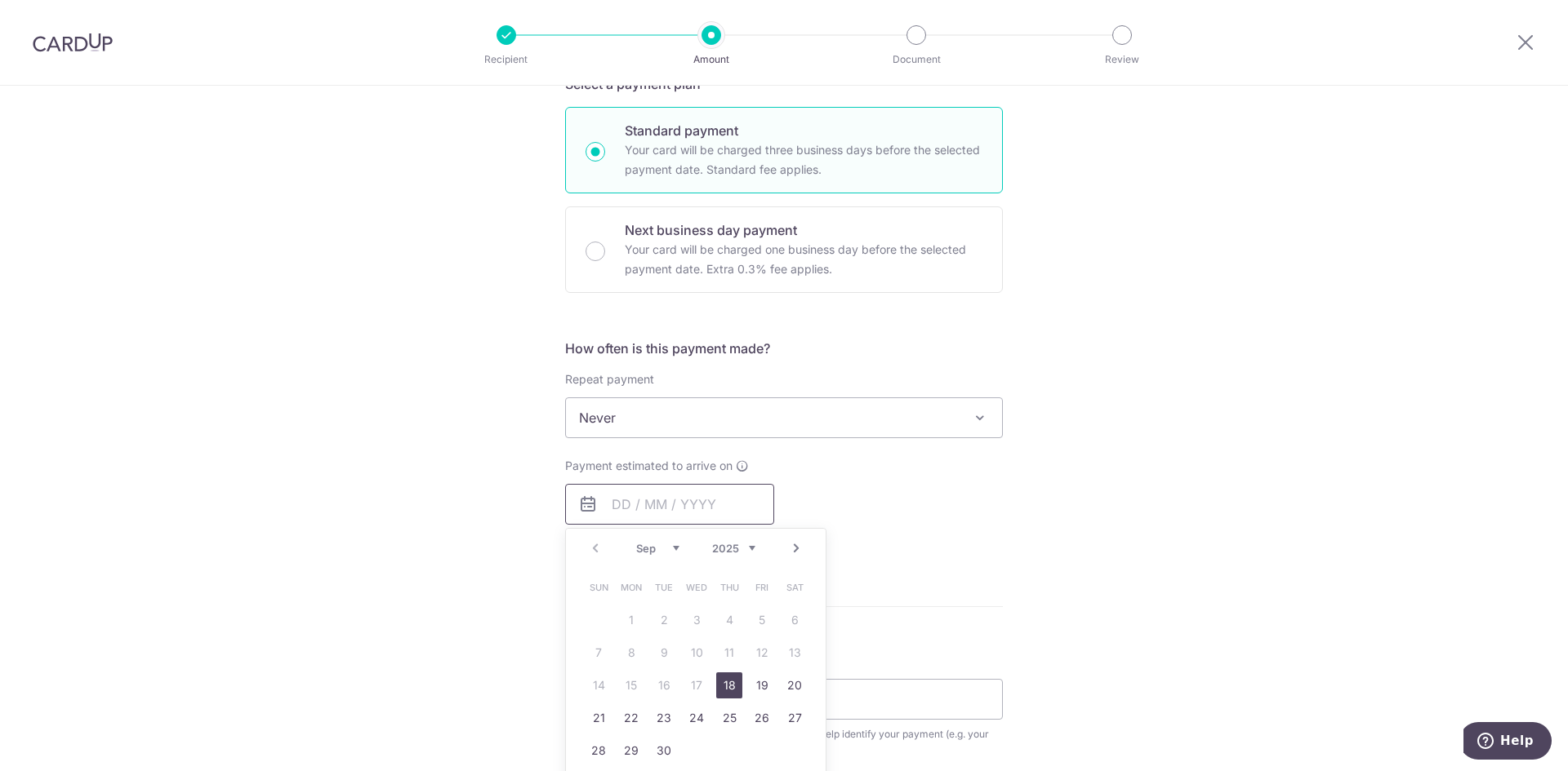
scroll to position [408, 0]
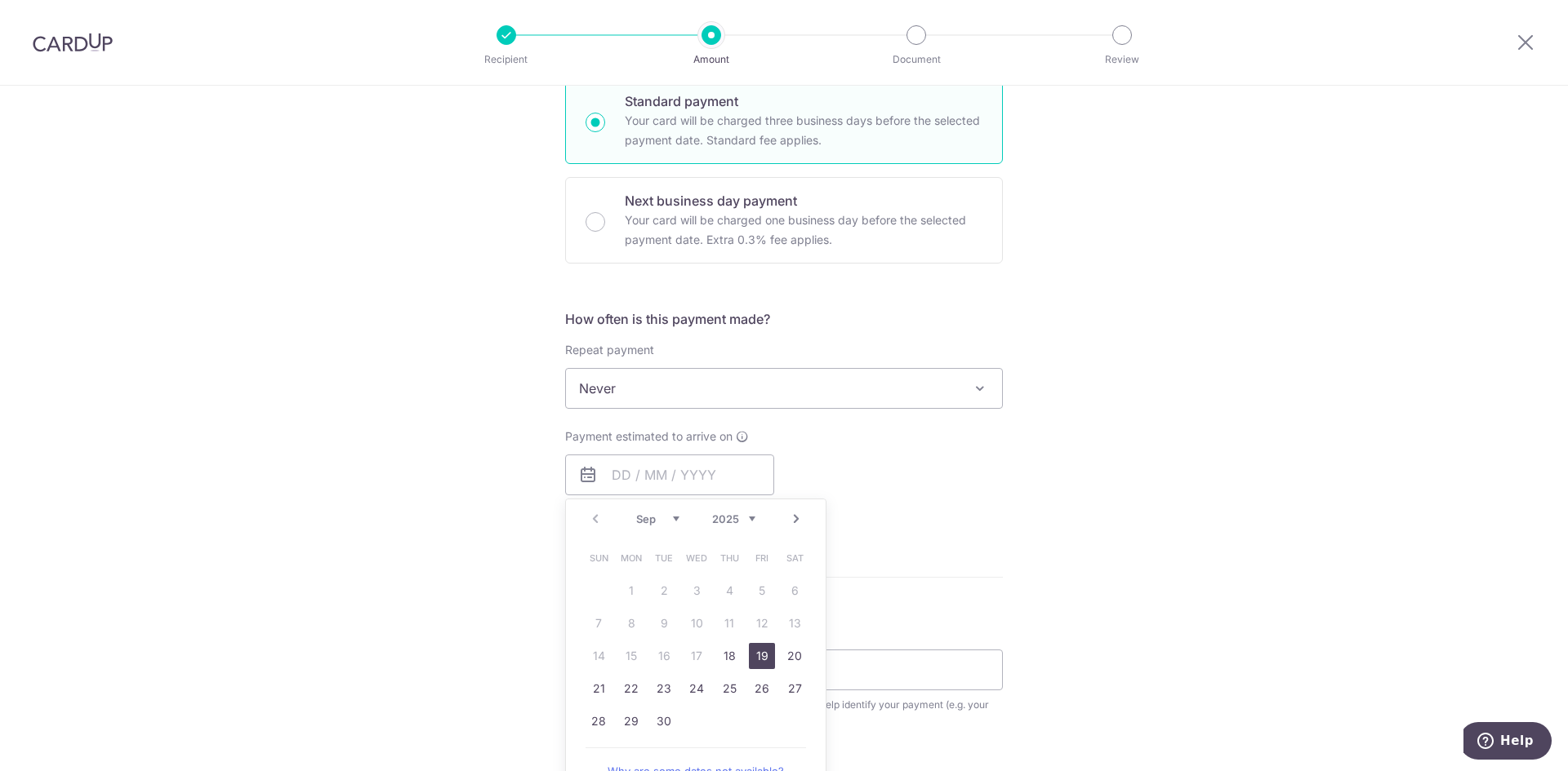
click at [749, 656] on link "19" at bounding box center [762, 656] width 26 height 26
type input "[DATE]"
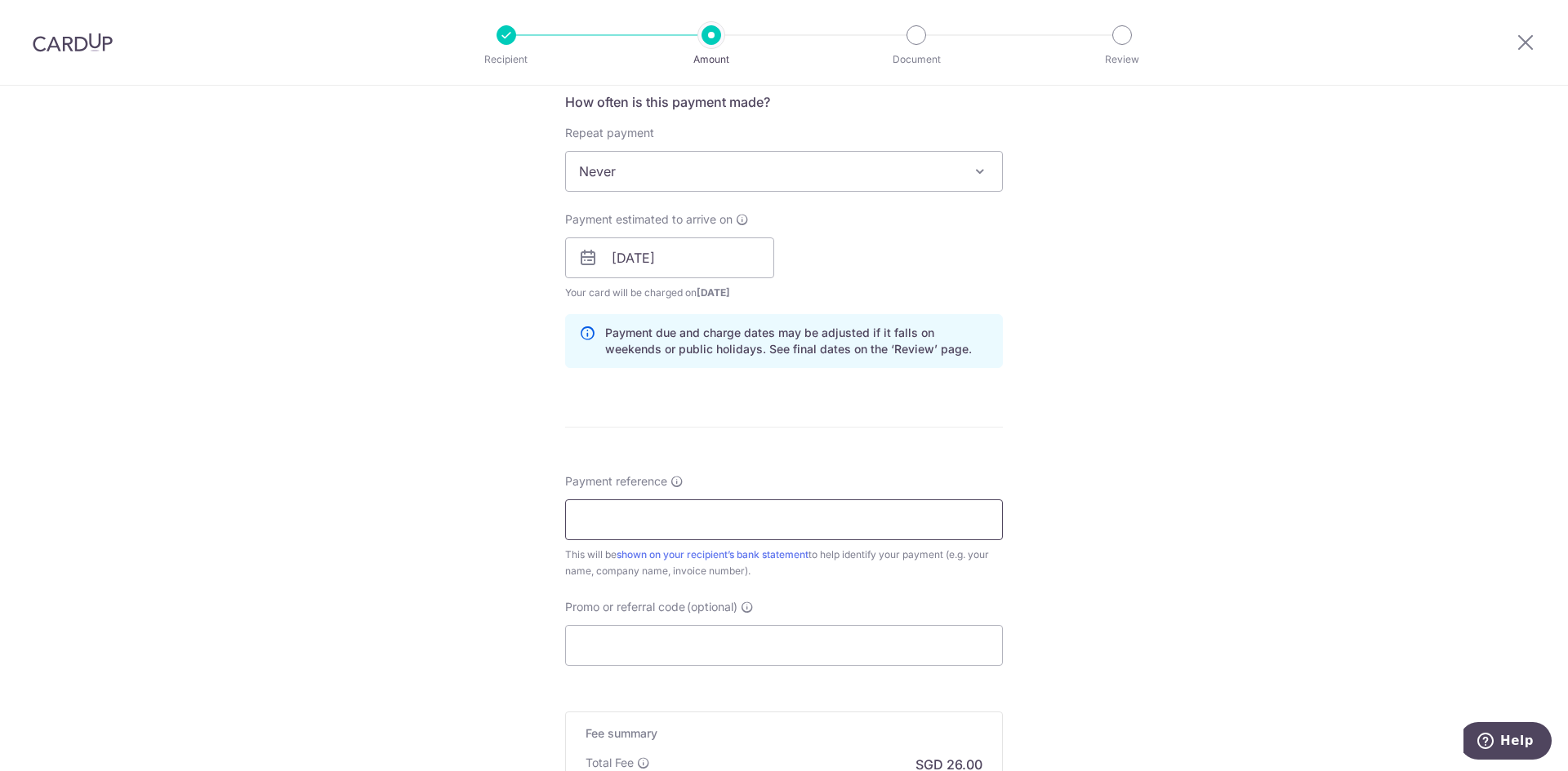
scroll to position [653, 0]
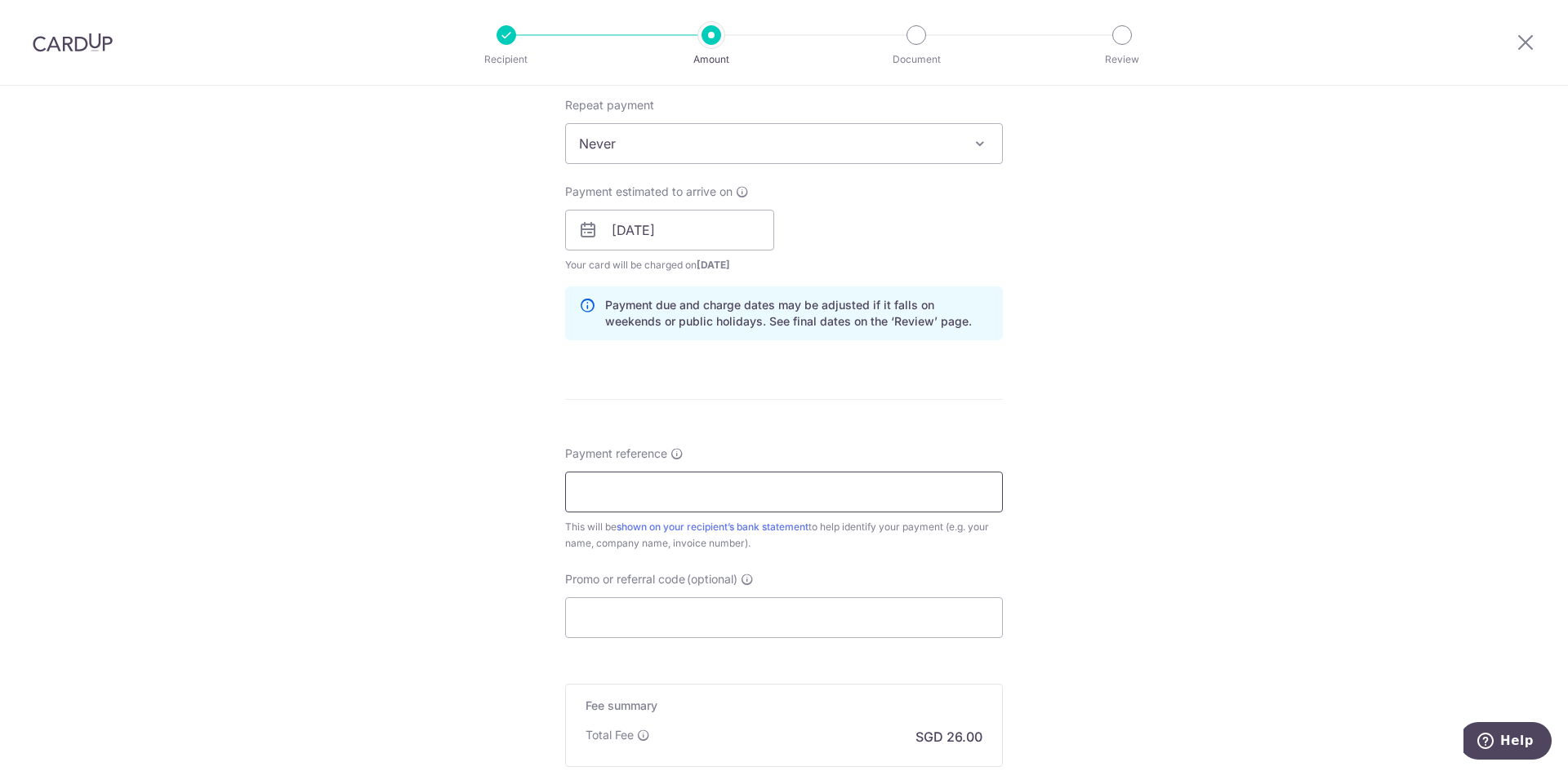
click at [704, 484] on input "Payment reference" at bounding box center [784, 492] width 438 height 41
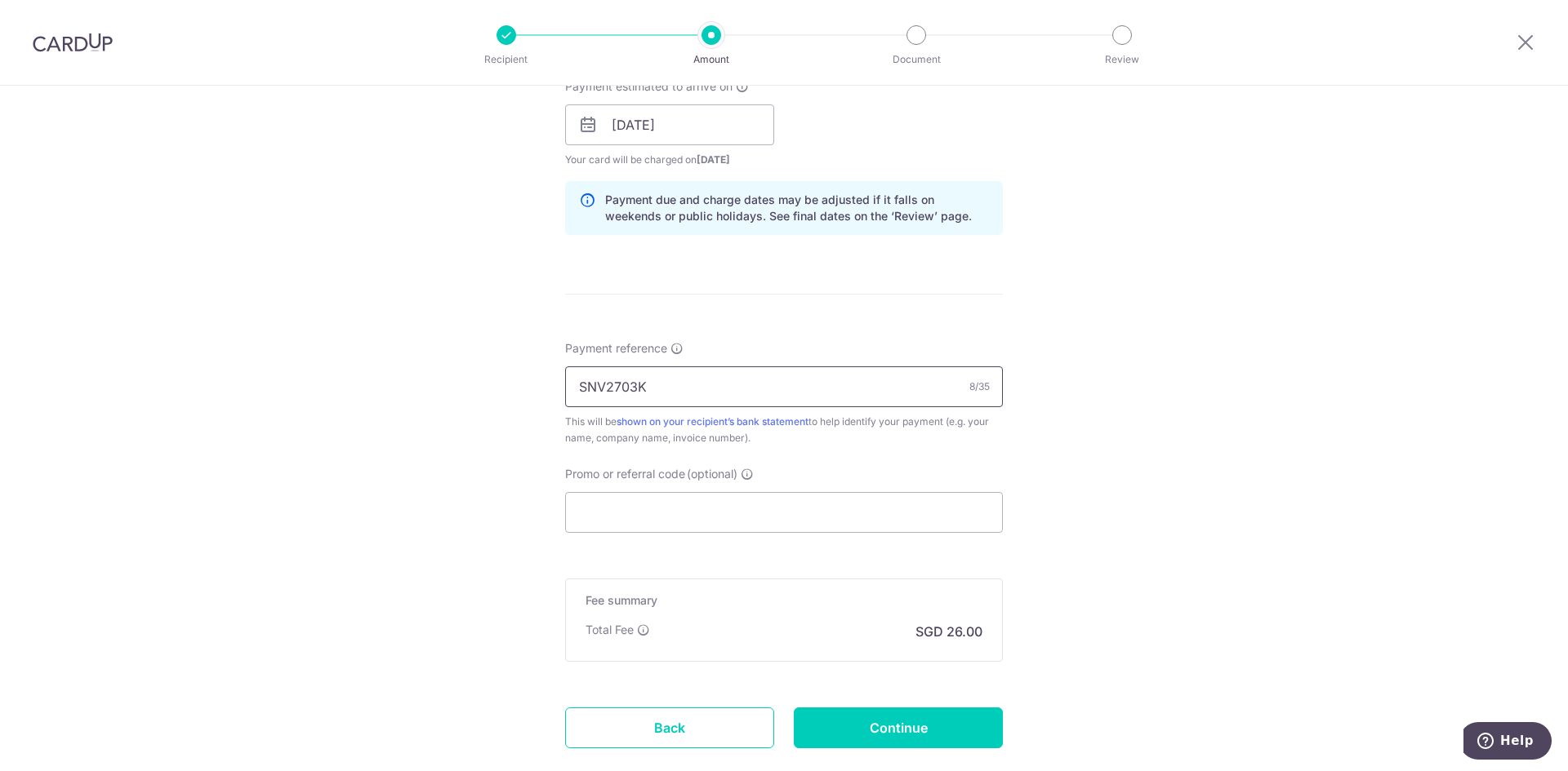
scroll to position [817, 0]
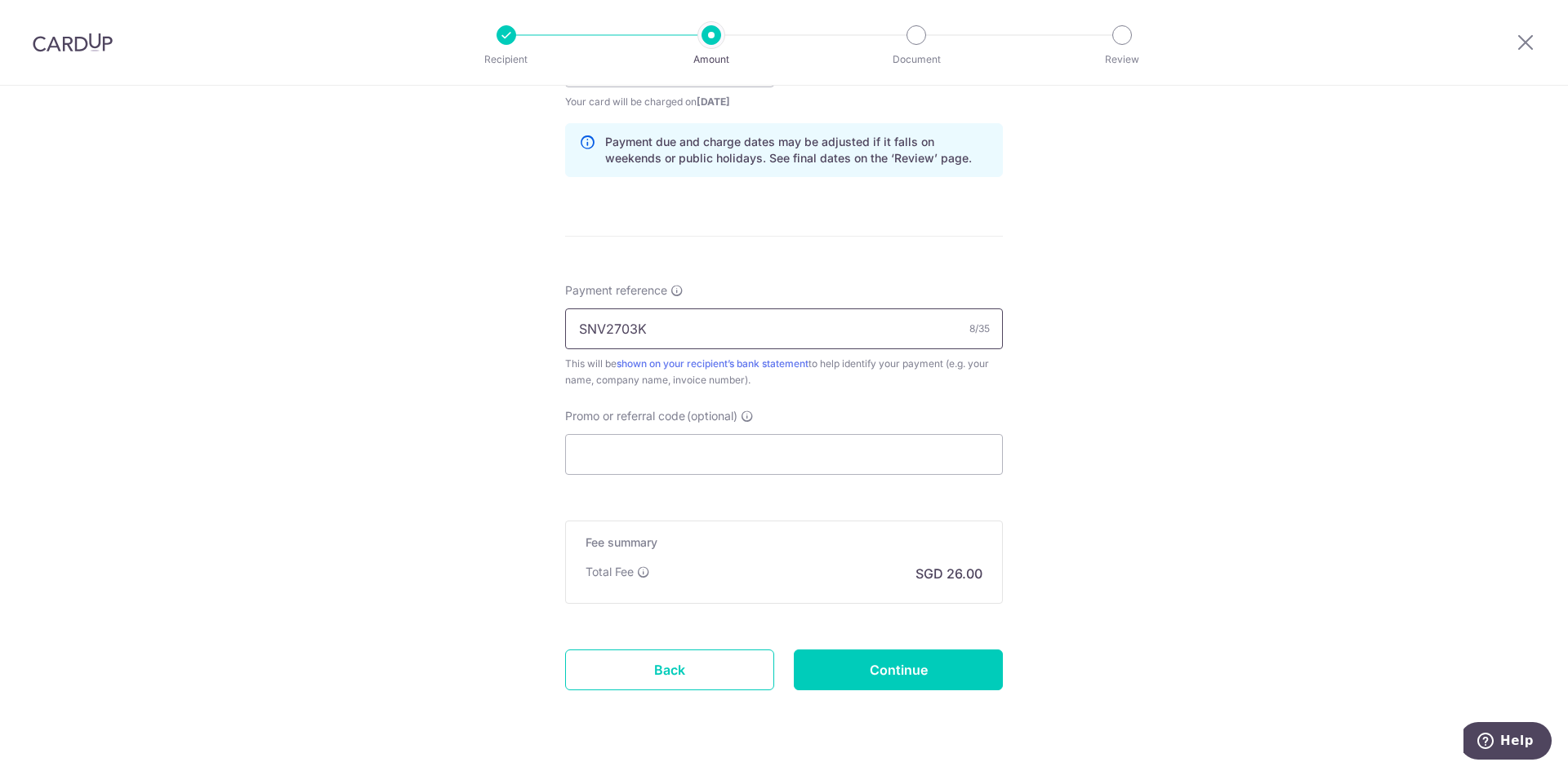
type input "SNV2703K"
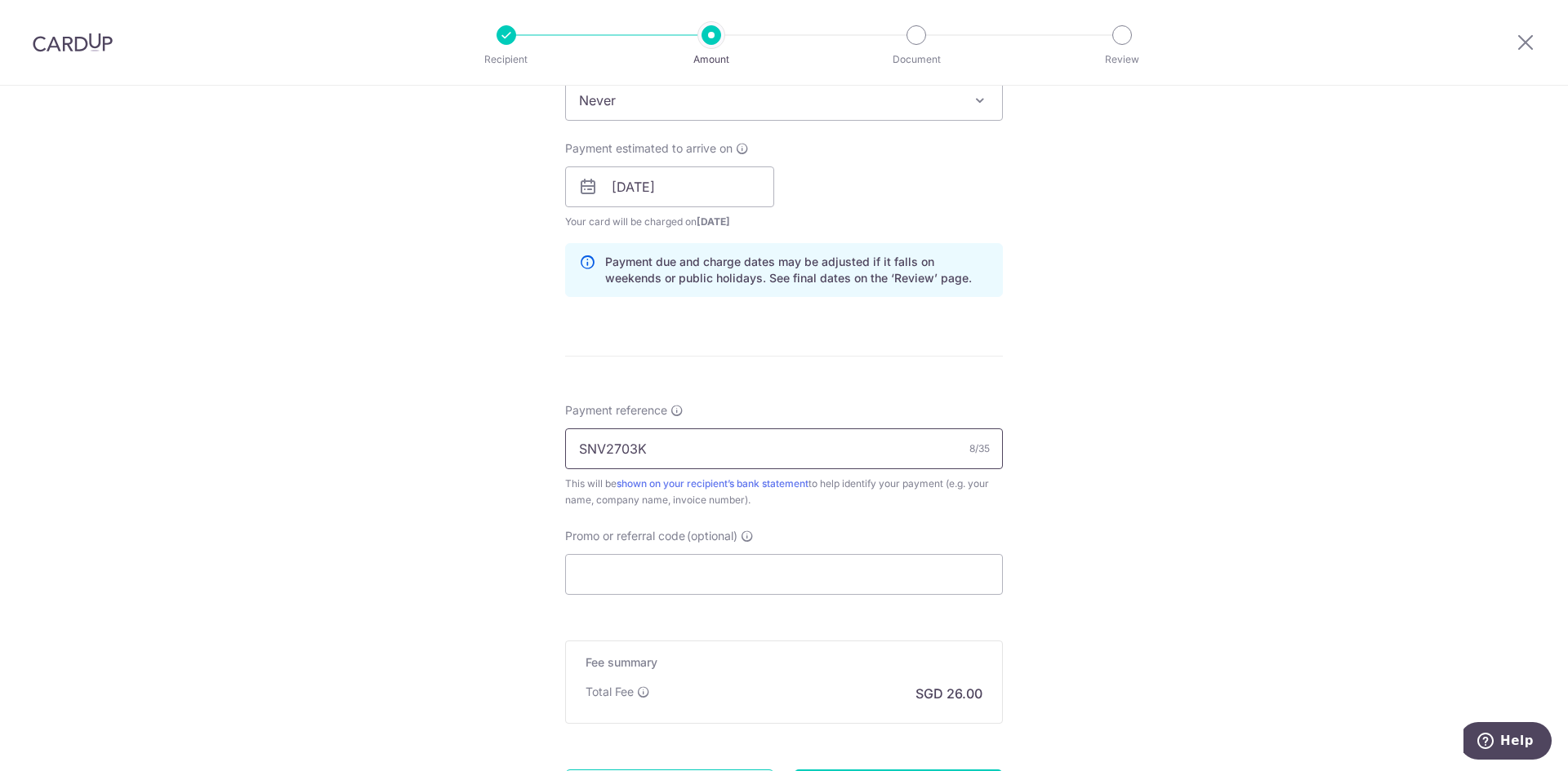
scroll to position [734, 0]
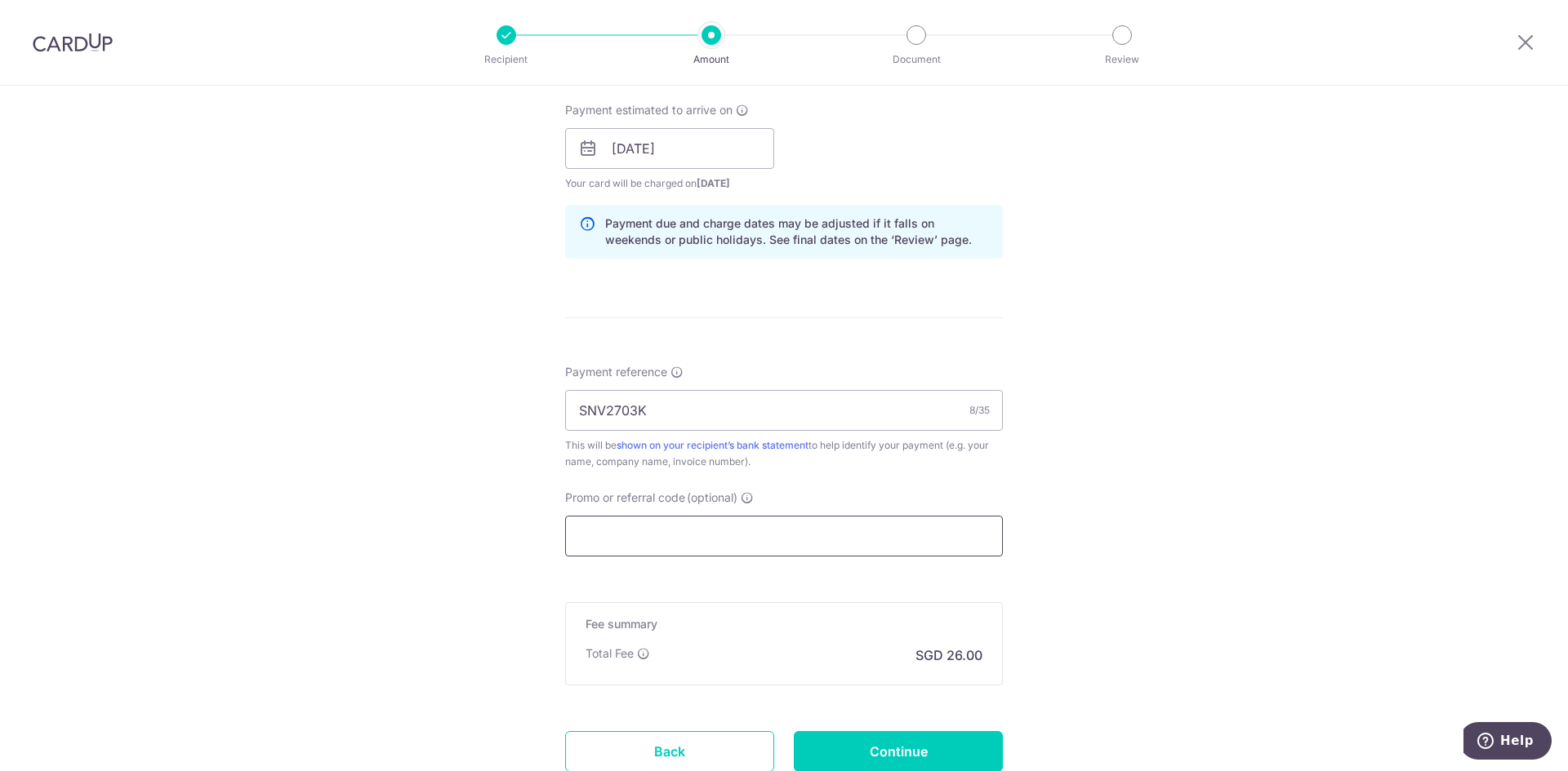
click at [689, 529] on input "Promo or referral code (optional)" at bounding box center [784, 536] width 438 height 41
paste input "MILELION"
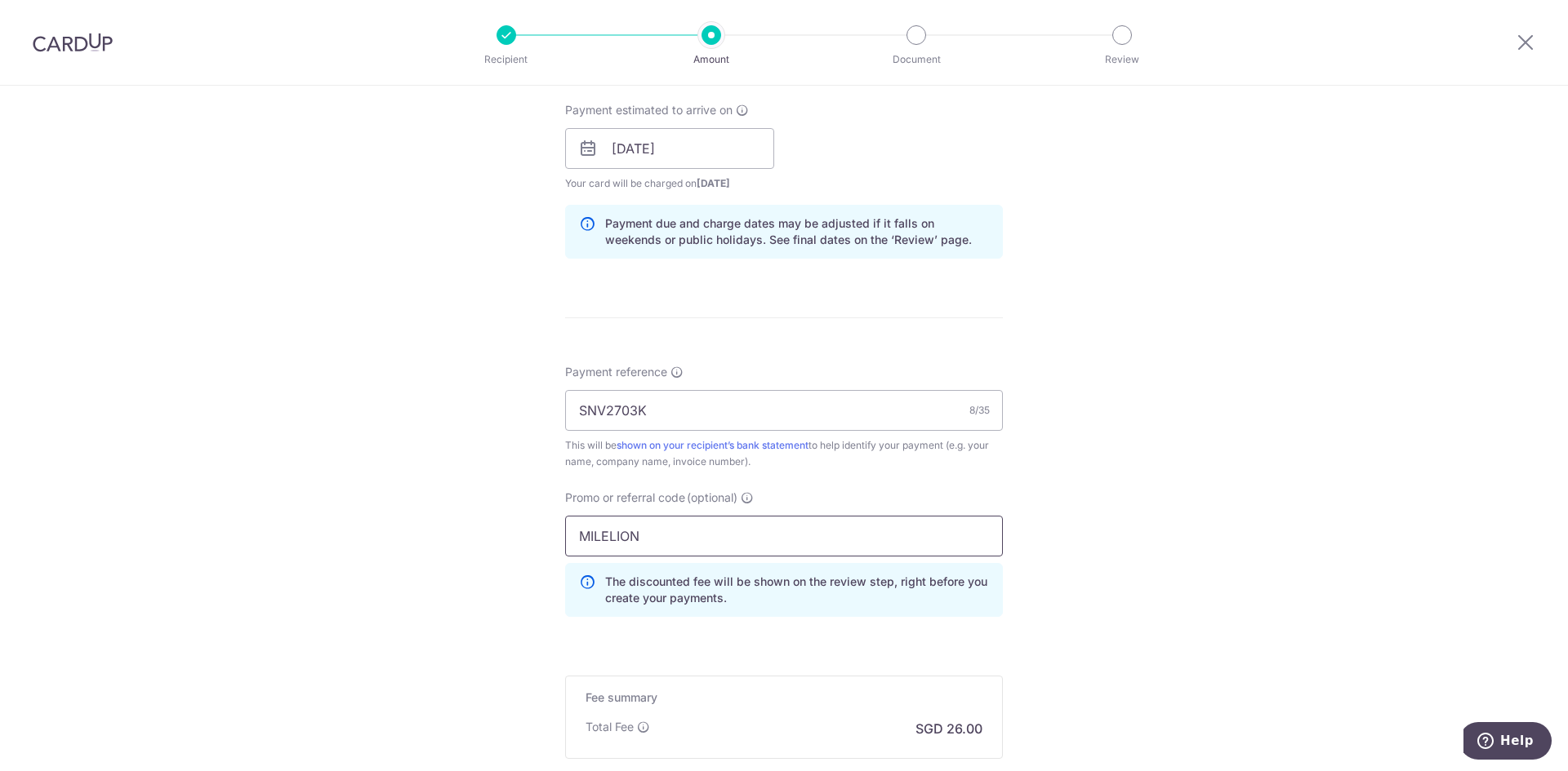
type input "MILELION"
click at [1052, 524] on div "Tell us more about your payment Enter payment amount SGD 1,000.00 1000.00 Recip…" at bounding box center [784, 159] width 1568 height 1617
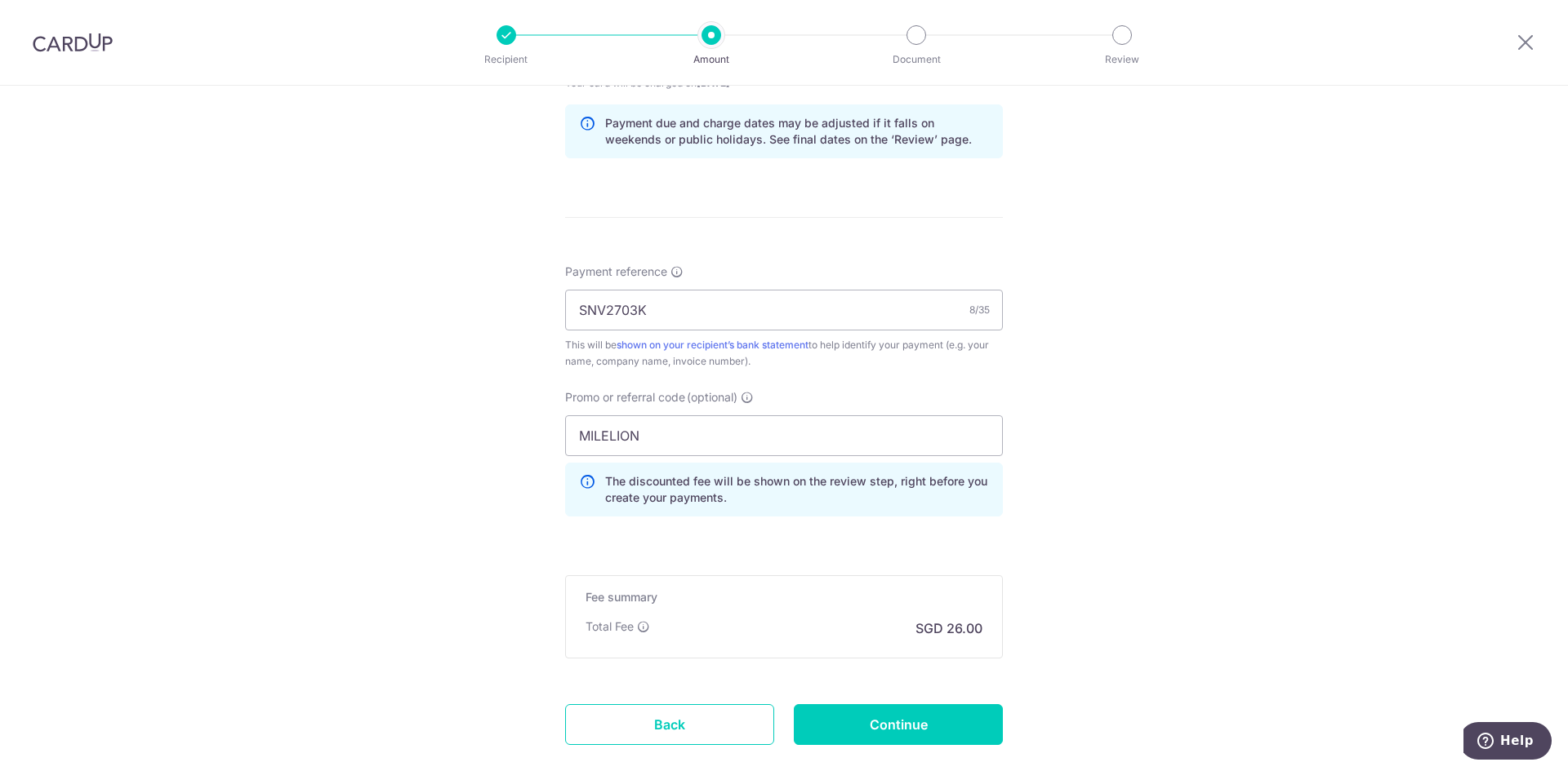
scroll to position [931, 0]
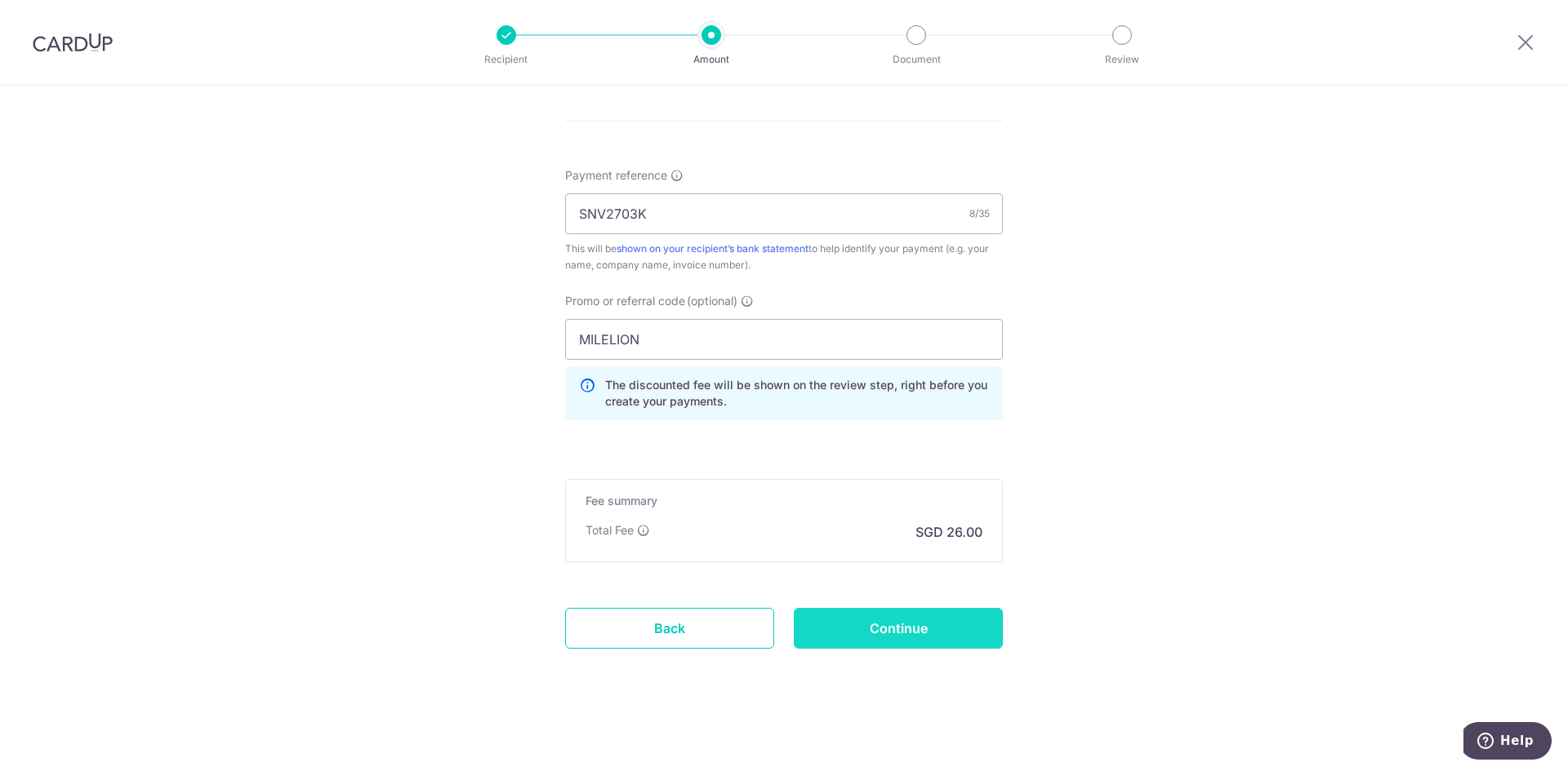
click at [903, 624] on input "Continue" at bounding box center [898, 629] width 209 height 41
type input "Create Schedule"
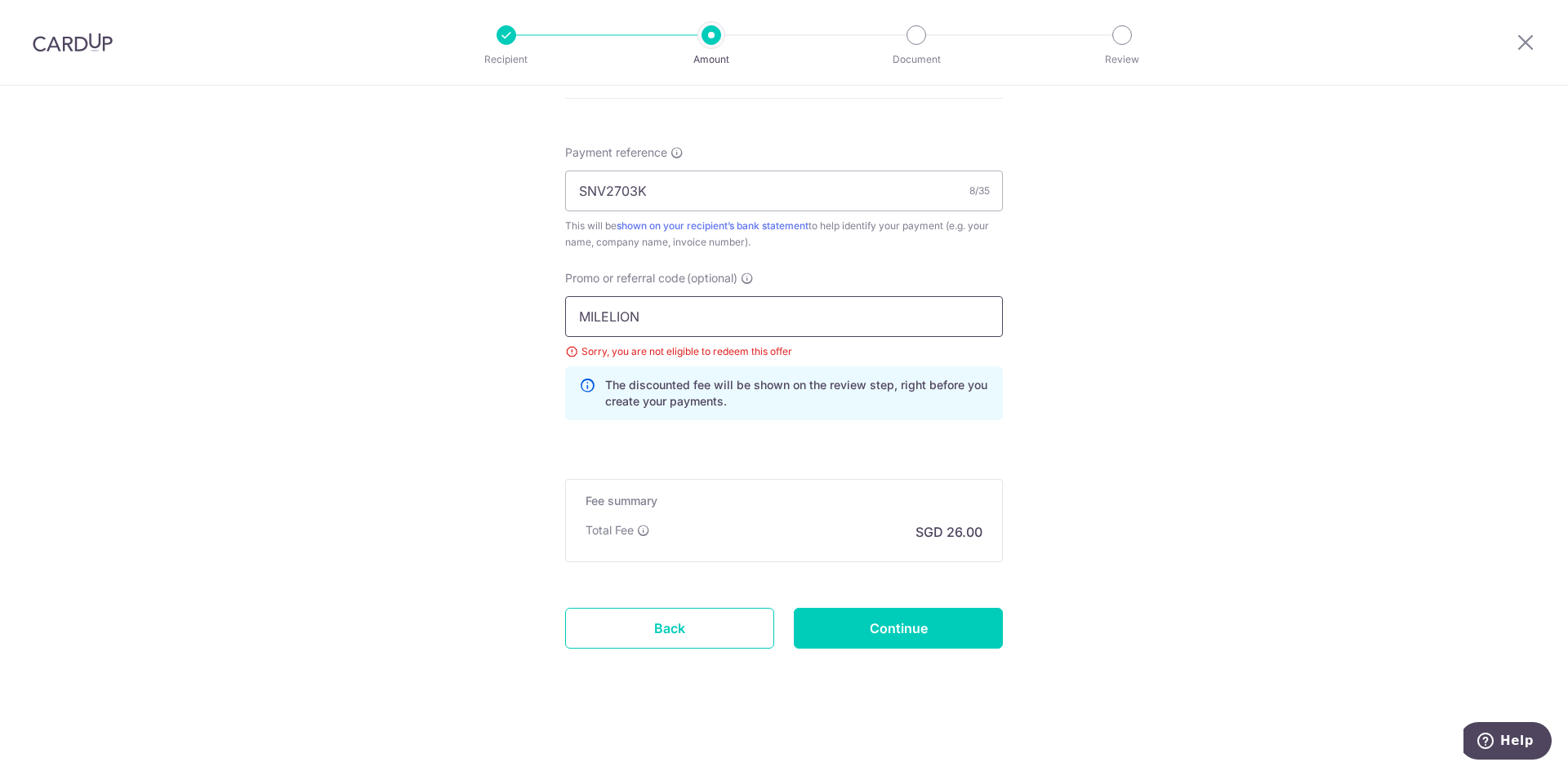
drag, startPoint x: 667, startPoint y: 324, endPoint x: 553, endPoint y: 314, distance: 114.4
click at [555, 314] on div "Promo or referral code (optional) [GEOGRAPHIC_DATA] Sorry, you are not eligible…" at bounding box center [784, 352] width 457 height 164
drag, startPoint x: 660, startPoint y: 321, endPoint x: 471, endPoint y: 293, distance: 191.1
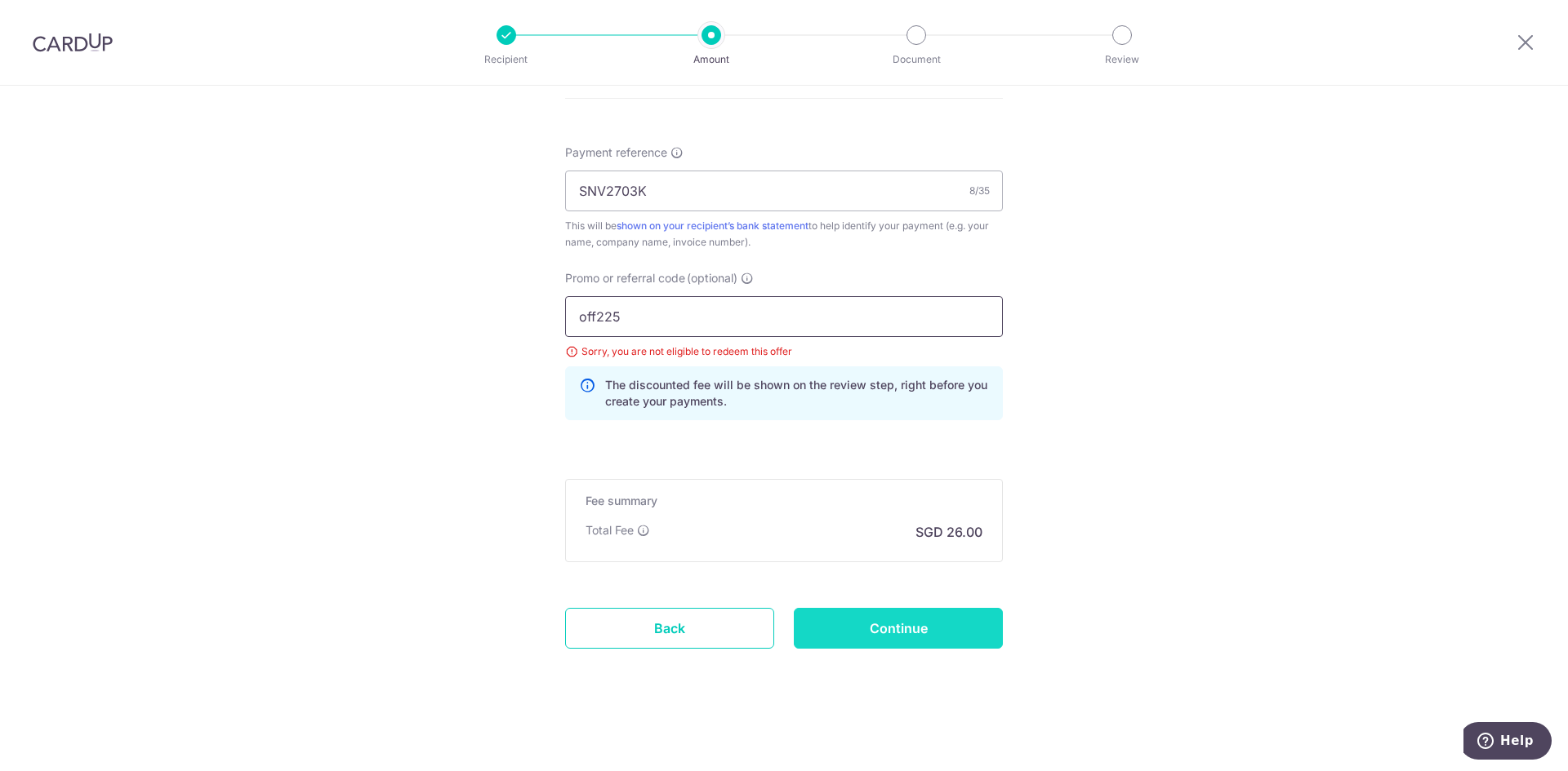
type input "off225"
click at [922, 625] on input "Continue" at bounding box center [898, 629] width 209 height 41
type input "Update Schedule"
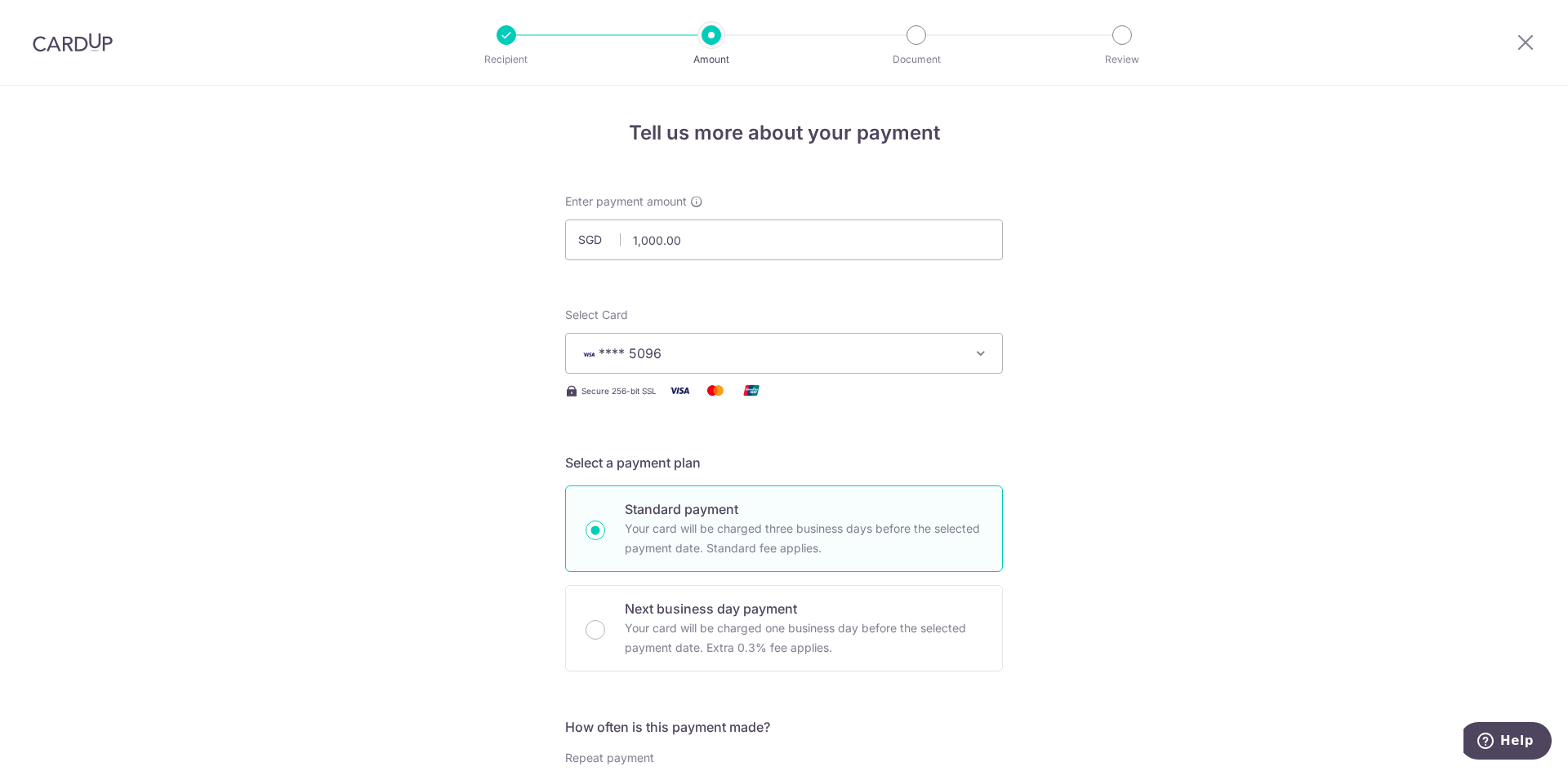
click at [82, 35] on img at bounding box center [73, 43] width 80 height 19
